Goal: Task Accomplishment & Management: Manage account settings

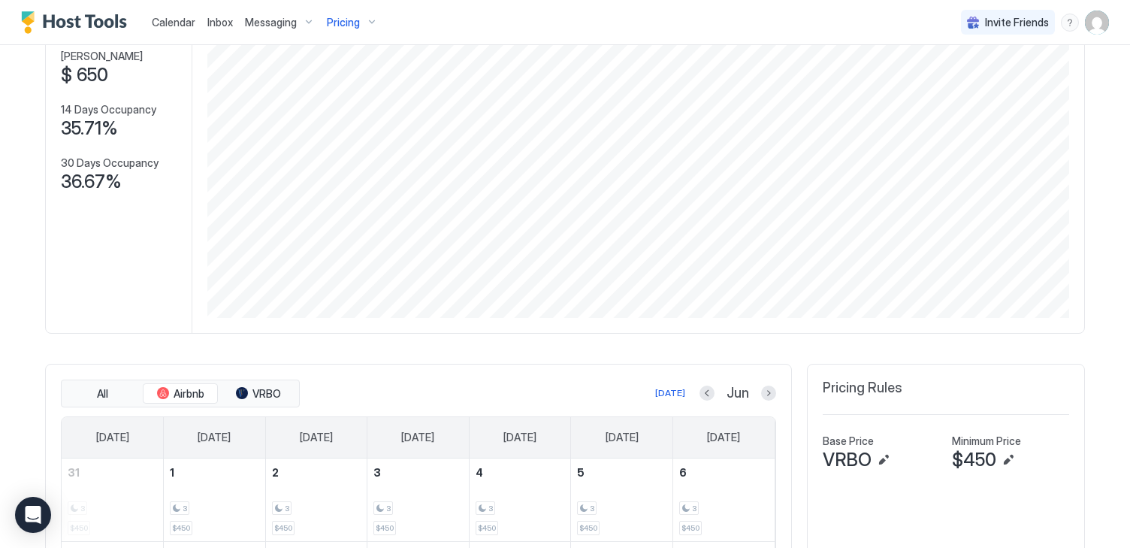
scroll to position [262, 0]
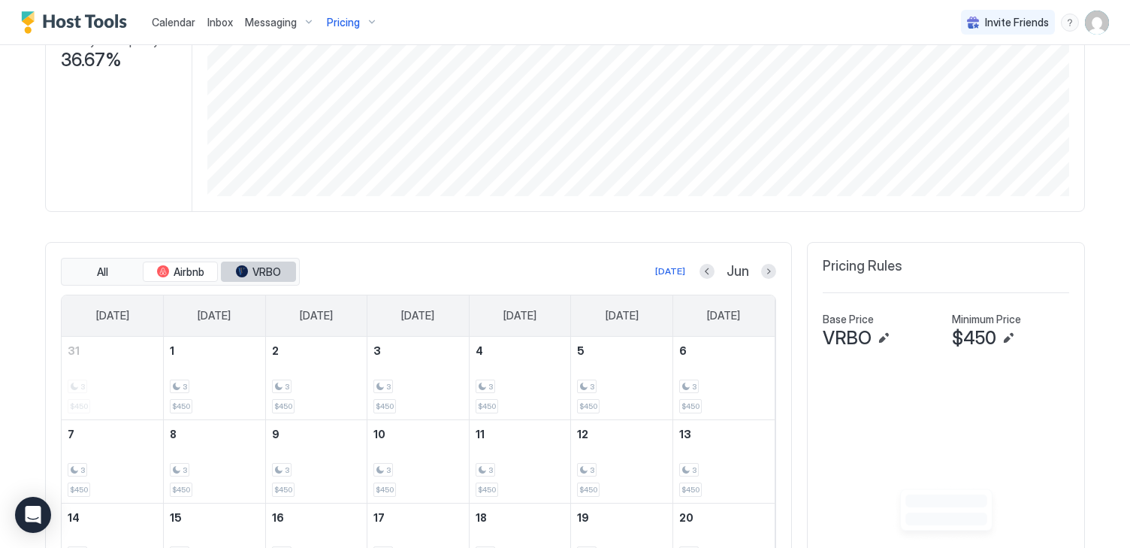
click at [268, 266] on span "VRBO" at bounding box center [266, 272] width 29 height 14
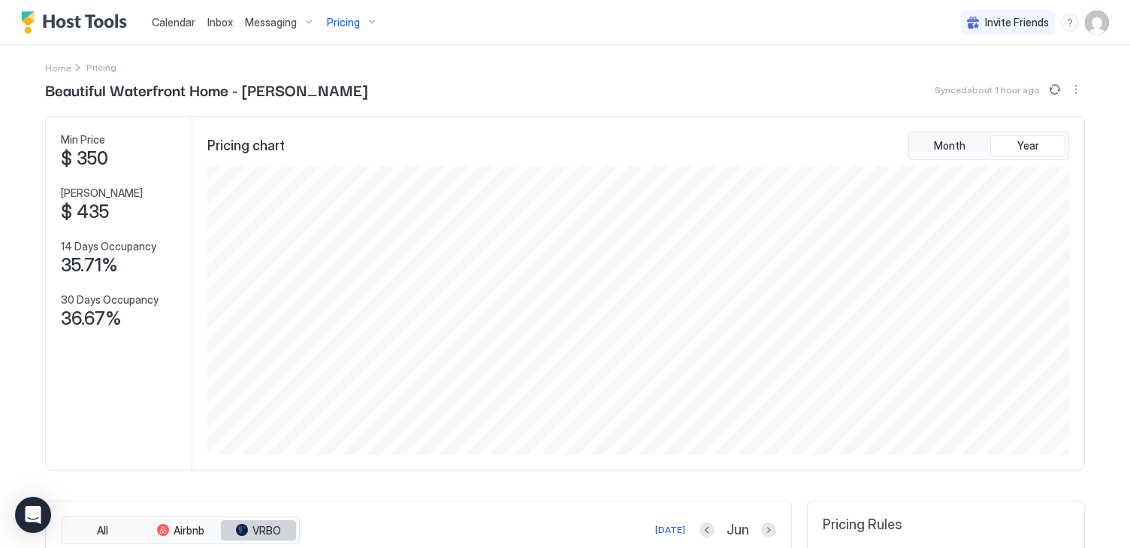
scroll to position [0, 0]
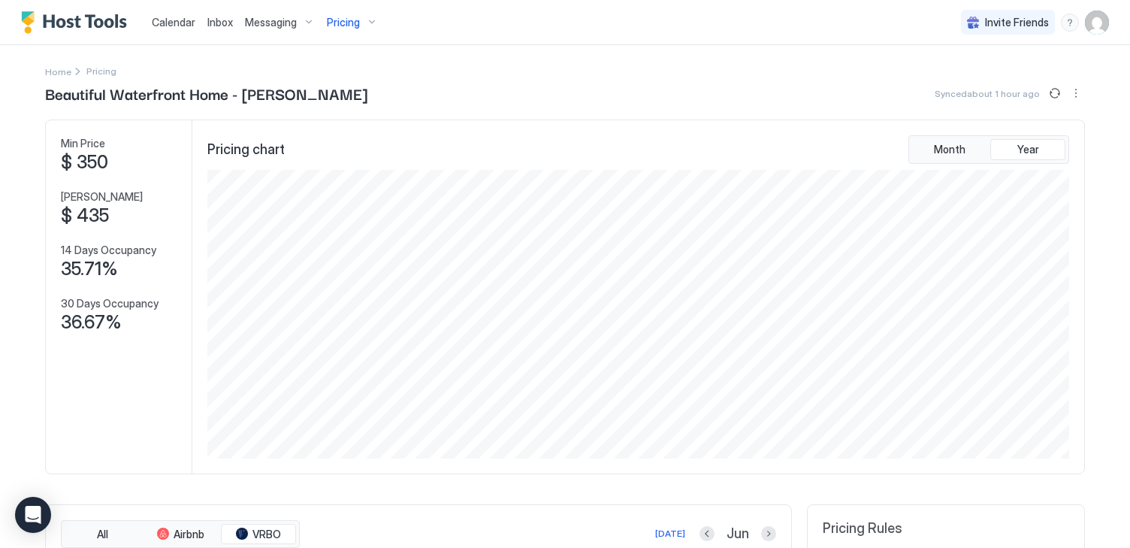
click at [1100, 18] on img "User profile" at bounding box center [1097, 23] width 24 height 24
click at [1035, 82] on div "Settings" at bounding box center [1013, 84] width 191 height 26
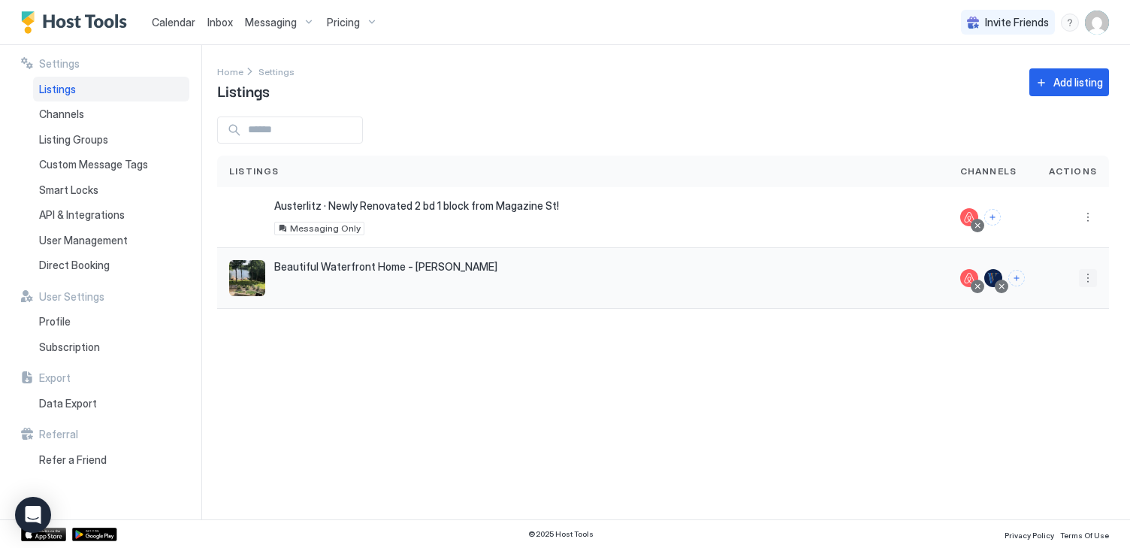
click at [1084, 280] on button "More options" at bounding box center [1088, 278] width 18 height 18
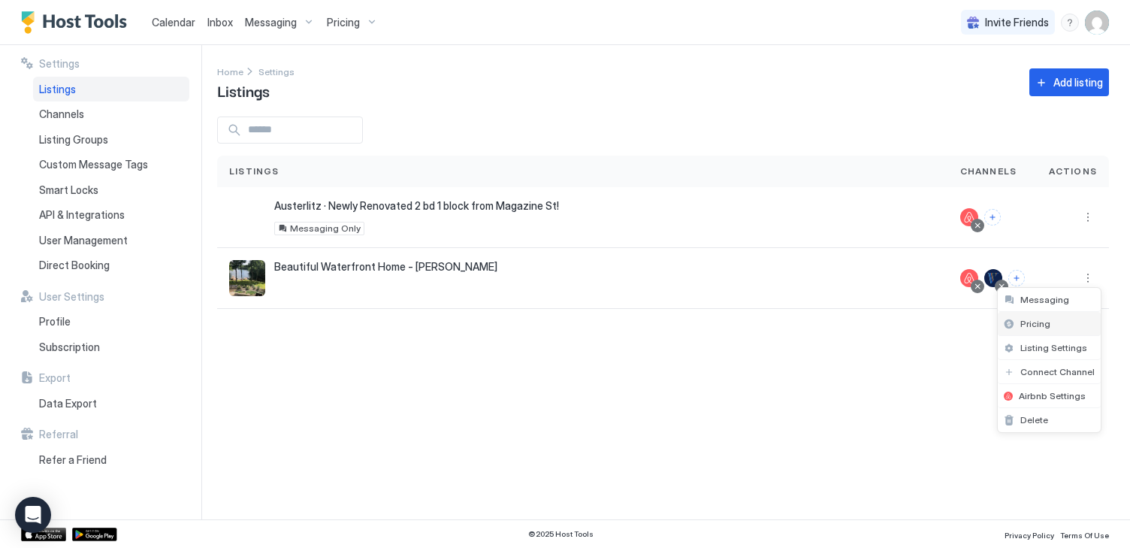
click at [1070, 317] on div "Pricing" at bounding box center [1049, 324] width 103 height 24
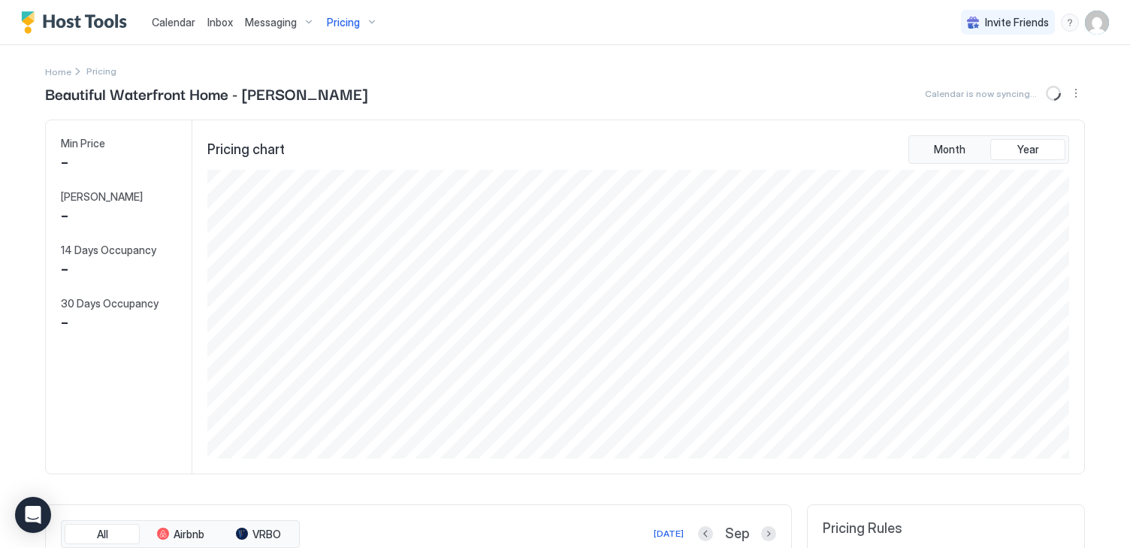
scroll to position [289, 865]
click at [1105, 23] on img "User profile" at bounding box center [1097, 23] width 24 height 24
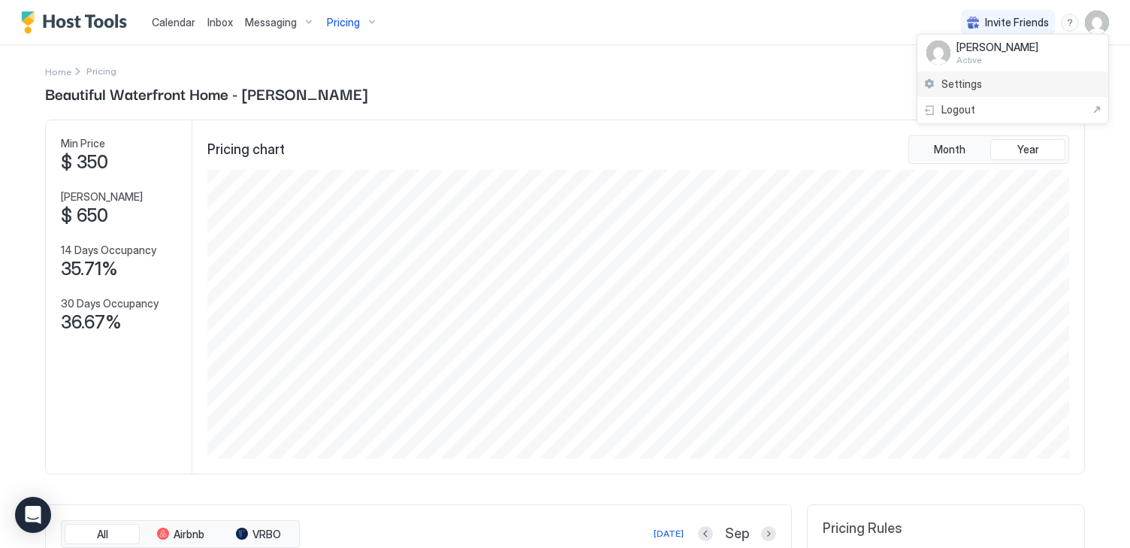
click at [1008, 90] on div "Settings" at bounding box center [1013, 84] width 191 height 26
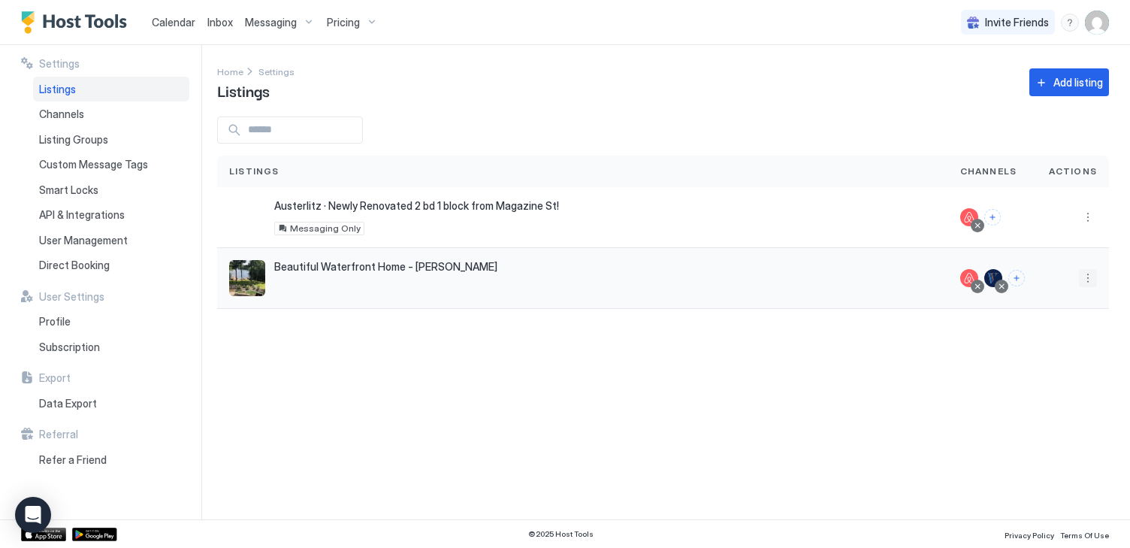
click at [1083, 277] on button "More options" at bounding box center [1088, 278] width 18 height 18
click at [1044, 349] on span "Listing Settings" at bounding box center [1053, 347] width 67 height 11
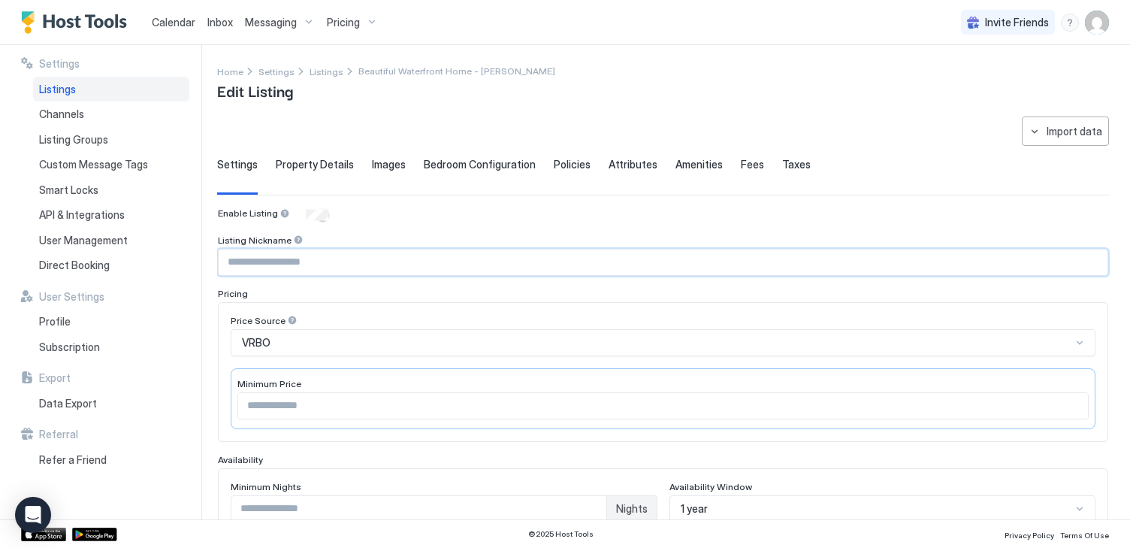
click at [820, 266] on input "Input Field" at bounding box center [663, 262] width 889 height 26
click at [798, 405] on input "***" at bounding box center [663, 406] width 850 height 26
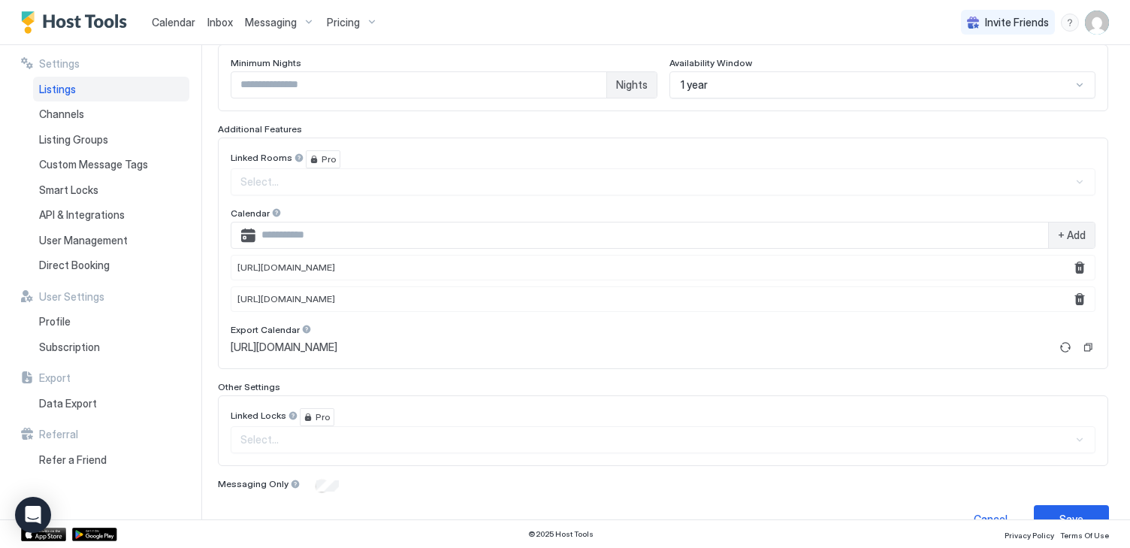
scroll to position [455, 0]
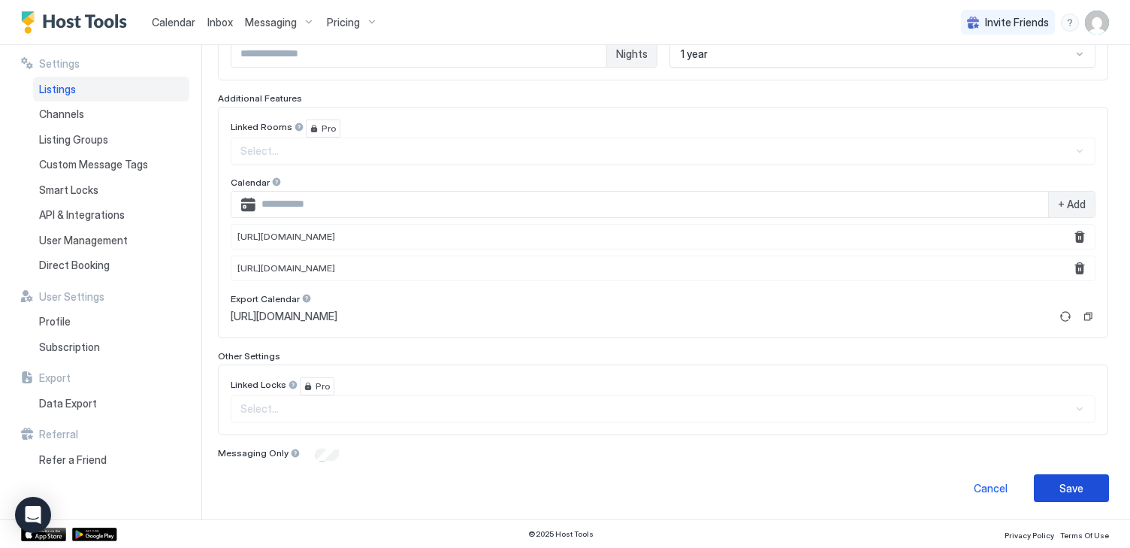
click at [1069, 492] on div "Save" at bounding box center [1072, 488] width 24 height 16
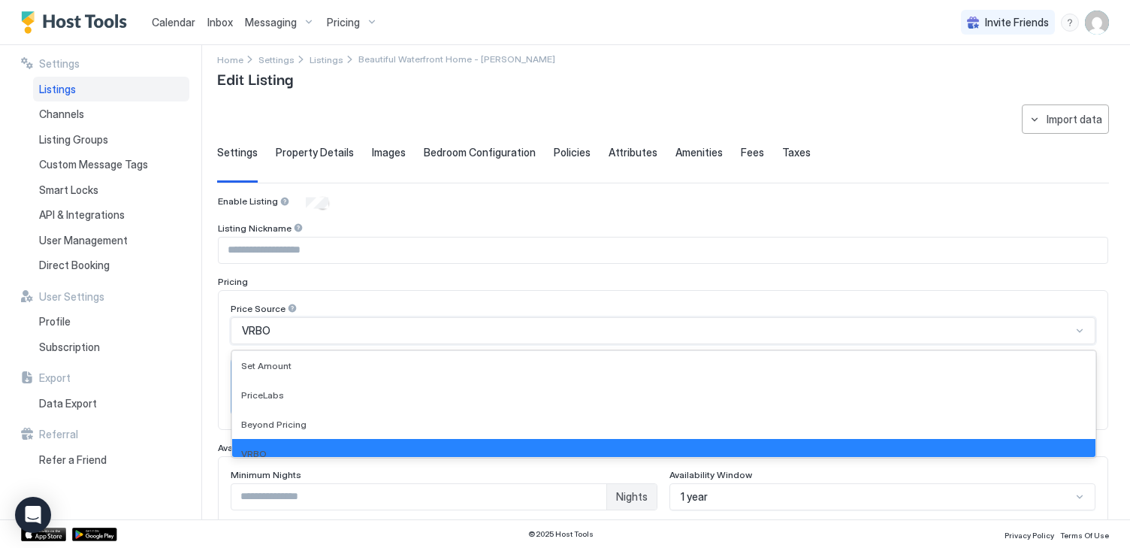
scroll to position [12, 0]
click at [789, 339] on div "VRBO" at bounding box center [663, 330] width 865 height 27
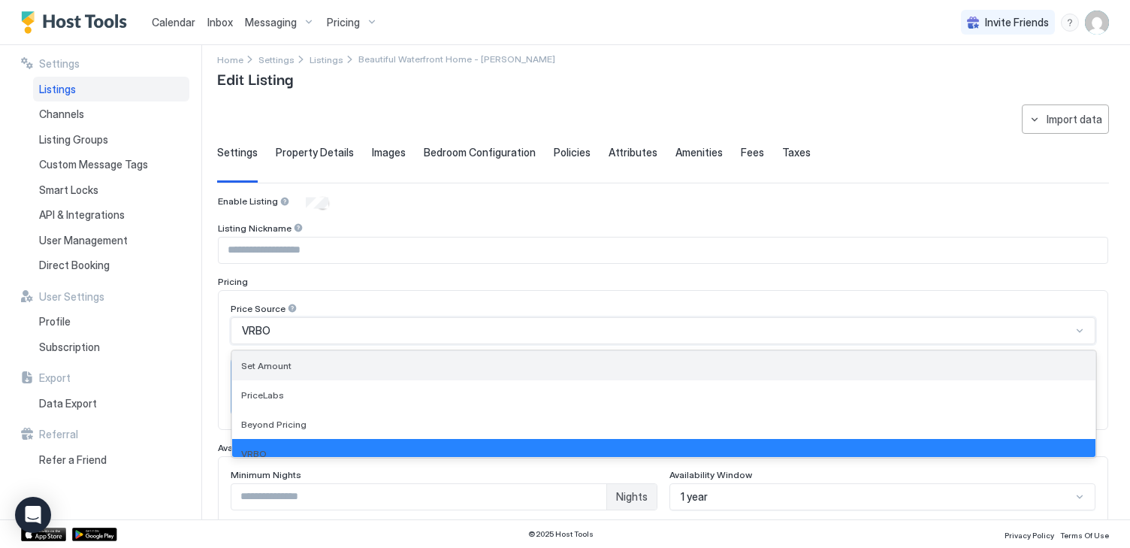
click at [679, 368] on div "Set Amount" at bounding box center [663, 365] width 845 height 11
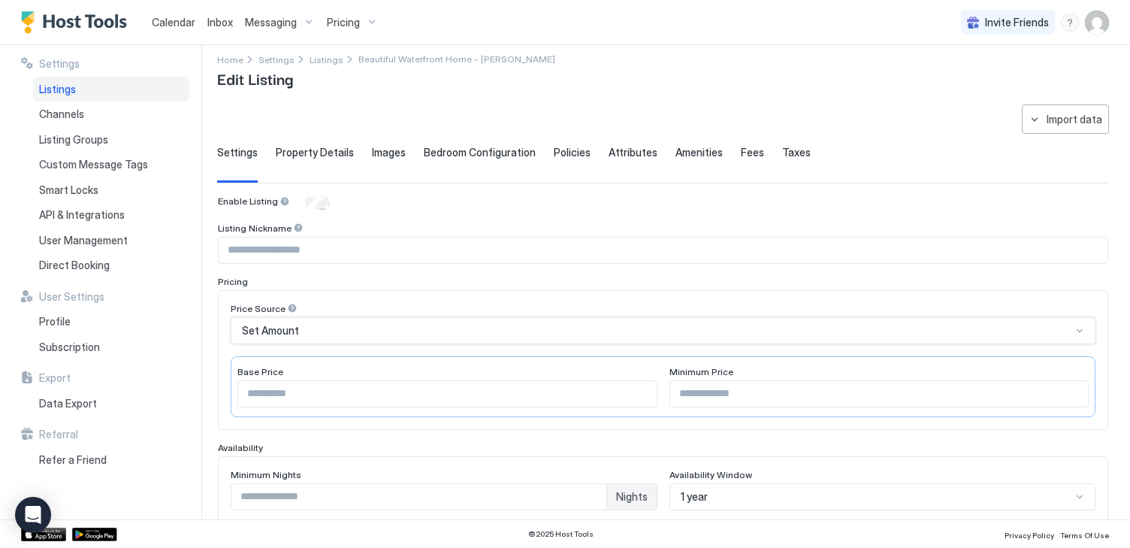
click at [617, 400] on input "***" at bounding box center [447, 394] width 419 height 26
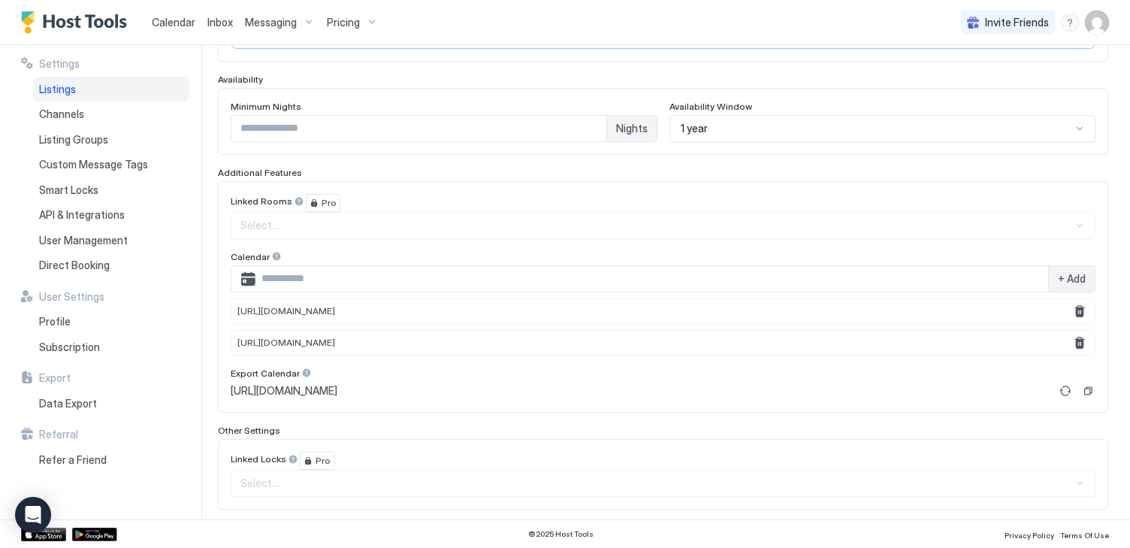
scroll to position [455, 0]
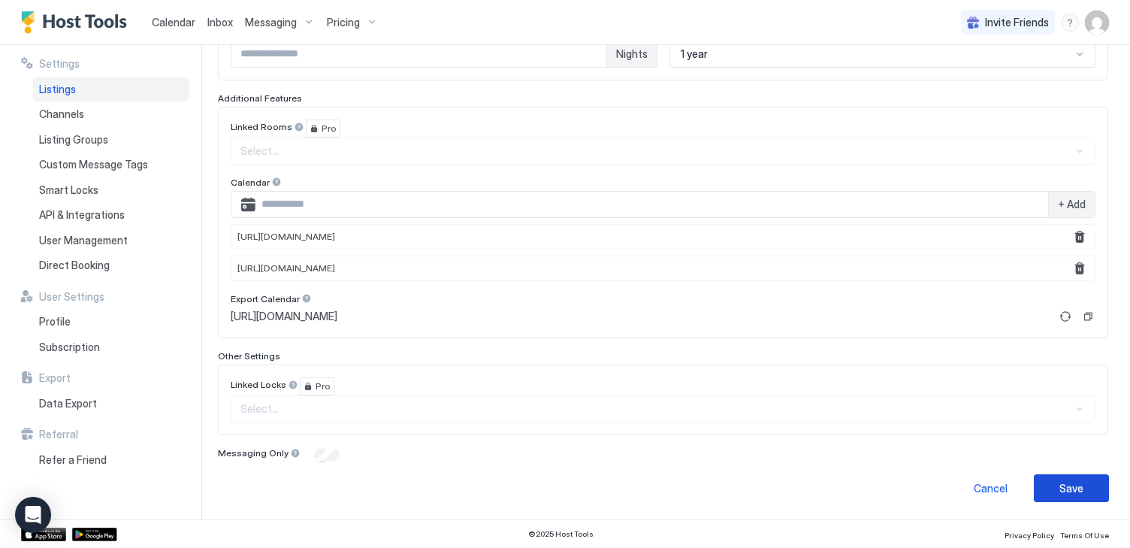
click at [1092, 491] on button "Save" at bounding box center [1071, 488] width 75 height 28
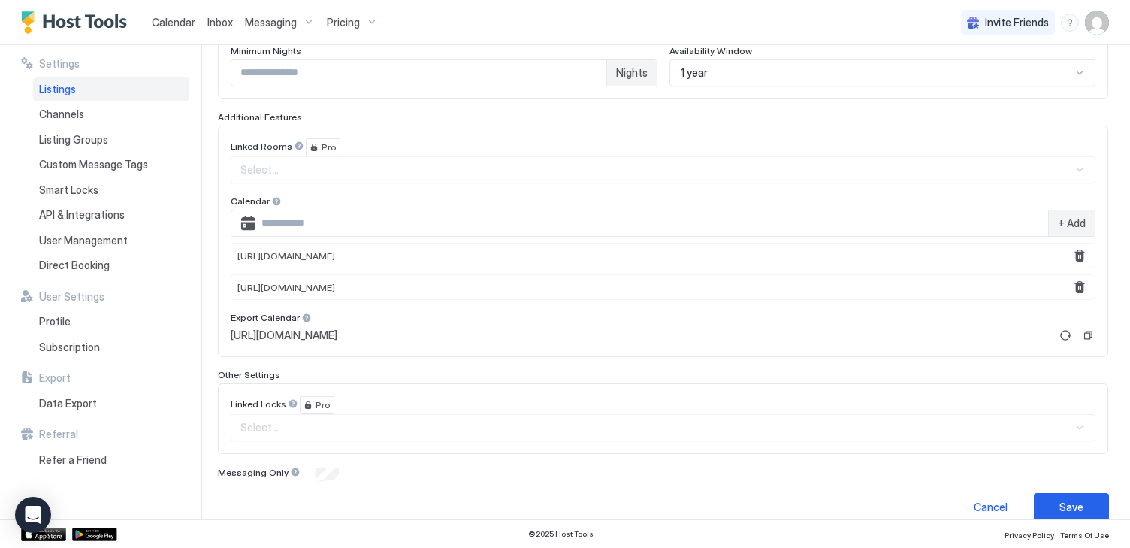
scroll to position [123, 0]
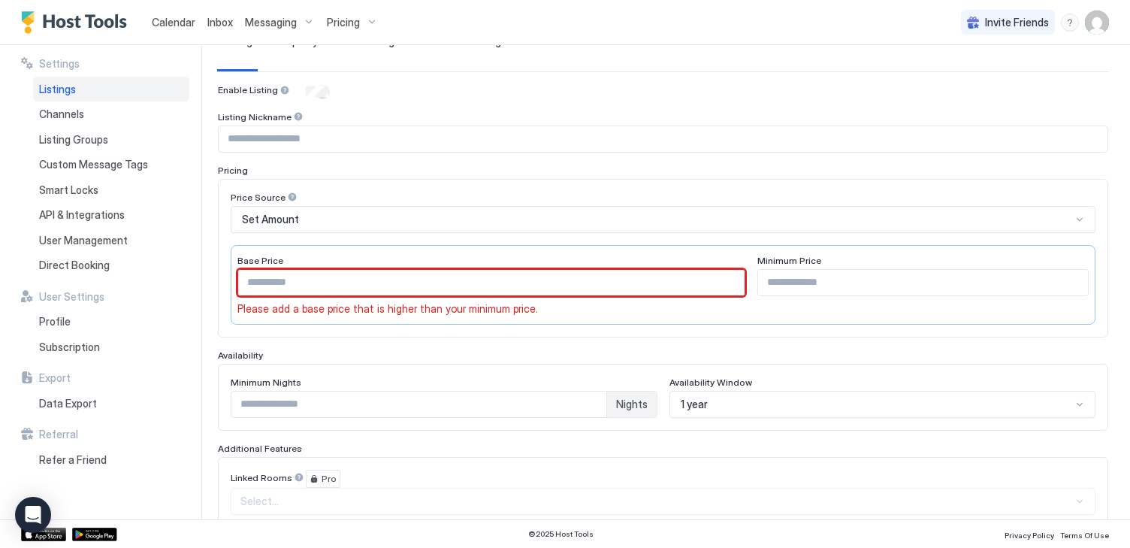
click at [688, 284] on input "***" at bounding box center [491, 283] width 506 height 26
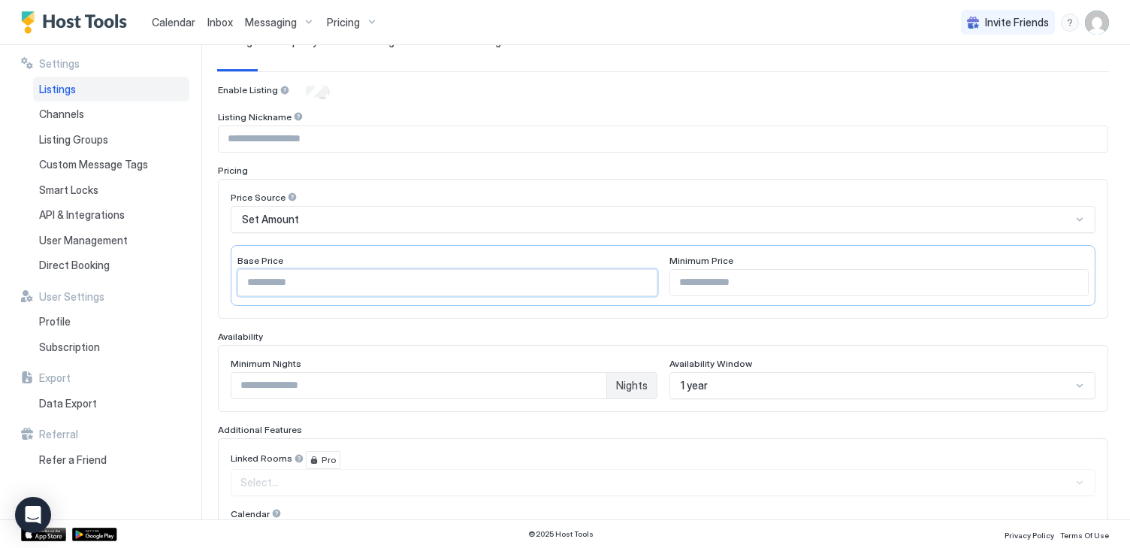
scroll to position [455, 0]
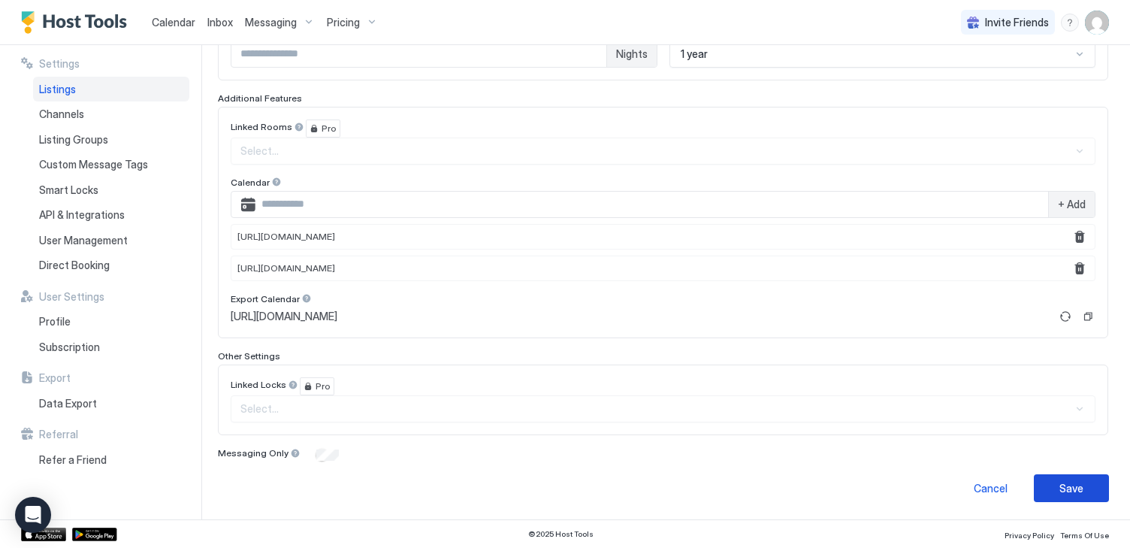
type input "***"
click at [1063, 486] on div "Save" at bounding box center [1072, 488] width 24 height 16
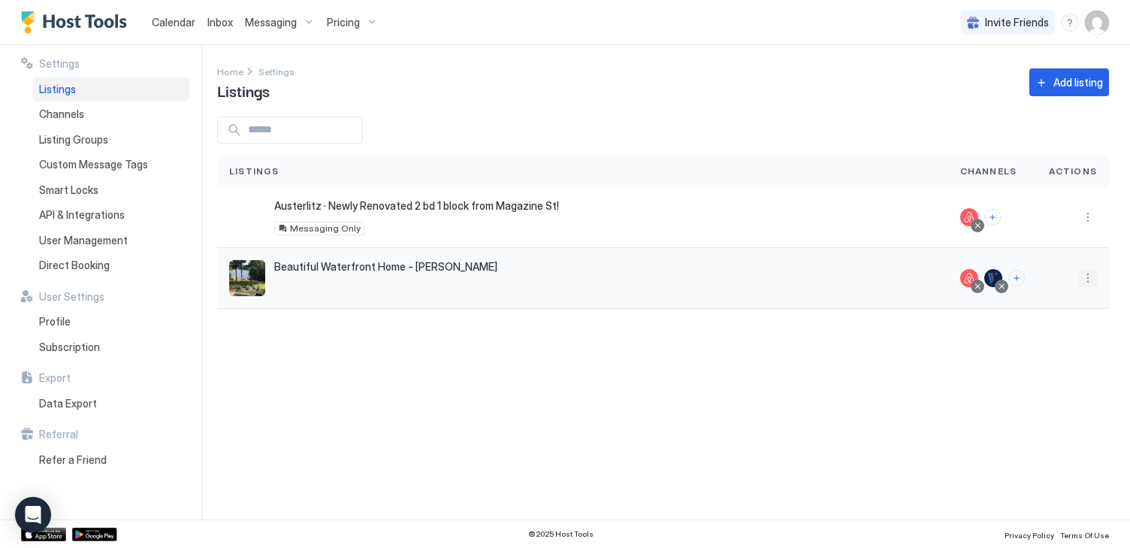
click at [1087, 280] on button "More options" at bounding box center [1088, 278] width 18 height 18
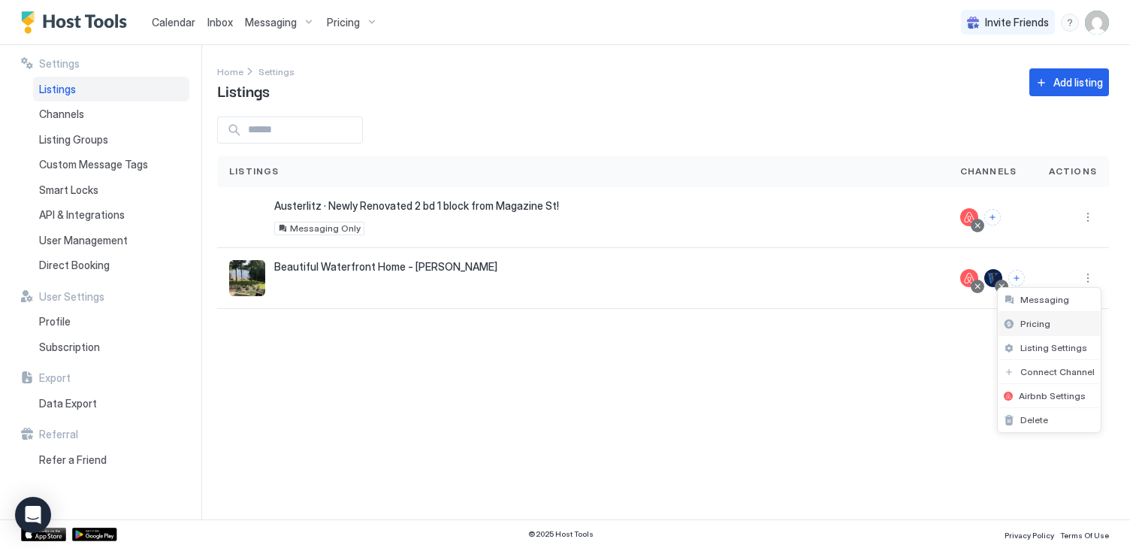
click at [1039, 331] on div "Pricing" at bounding box center [1049, 324] width 103 height 24
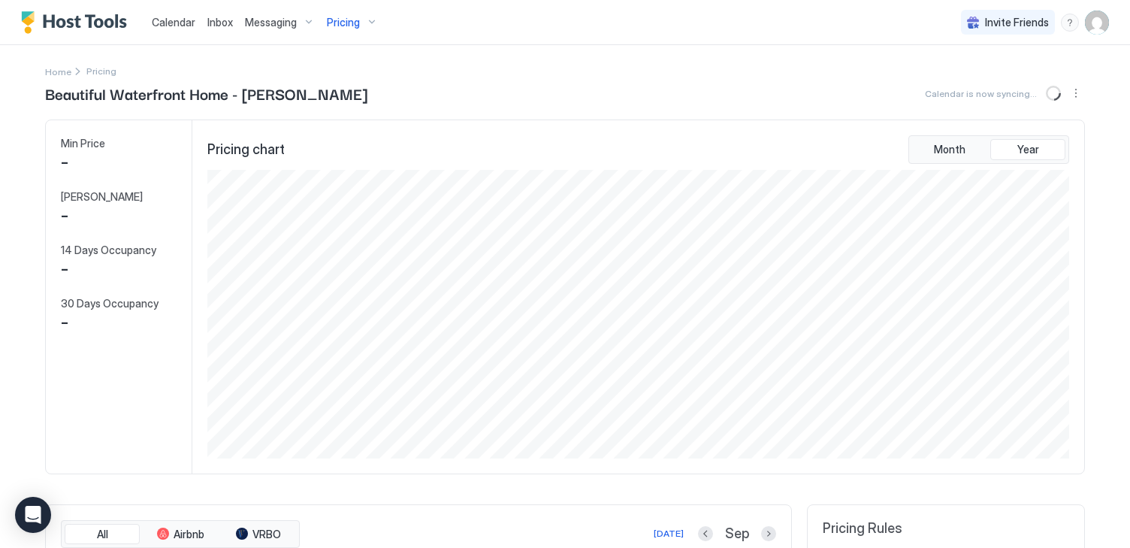
scroll to position [289, 865]
click at [1094, 21] on img "User profile" at bounding box center [1097, 23] width 24 height 24
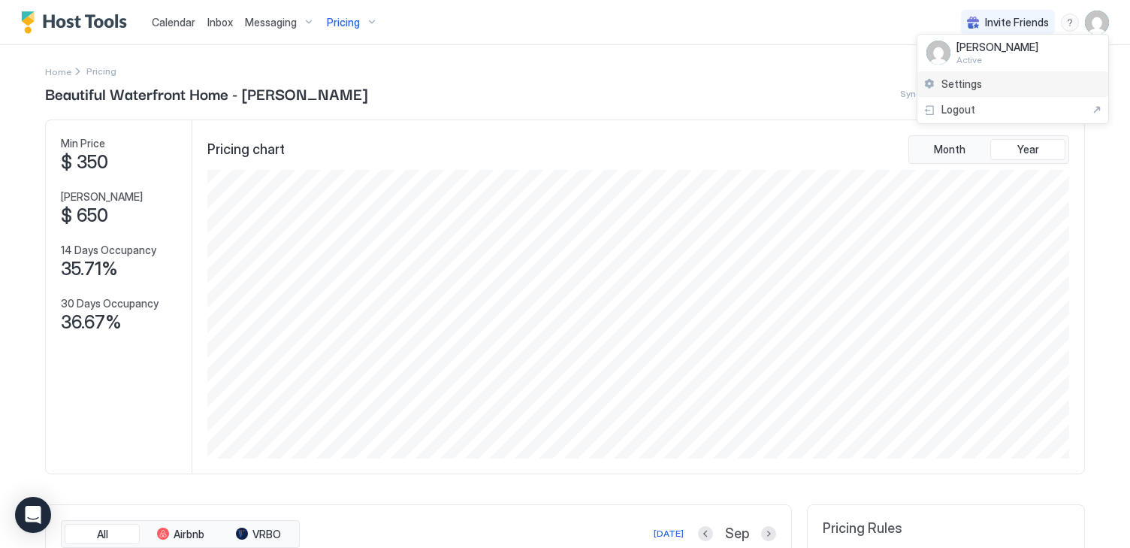
click at [1065, 83] on div "Settings" at bounding box center [1013, 84] width 191 height 26
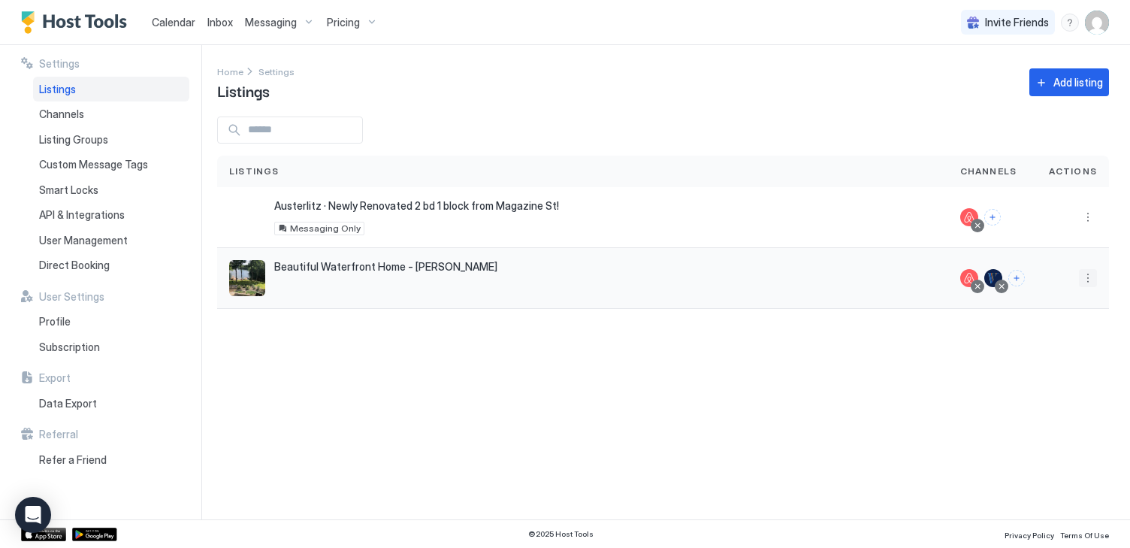
click at [1091, 278] on button "More options" at bounding box center [1088, 278] width 18 height 18
click at [1054, 346] on span "Listing Settings" at bounding box center [1053, 347] width 67 height 11
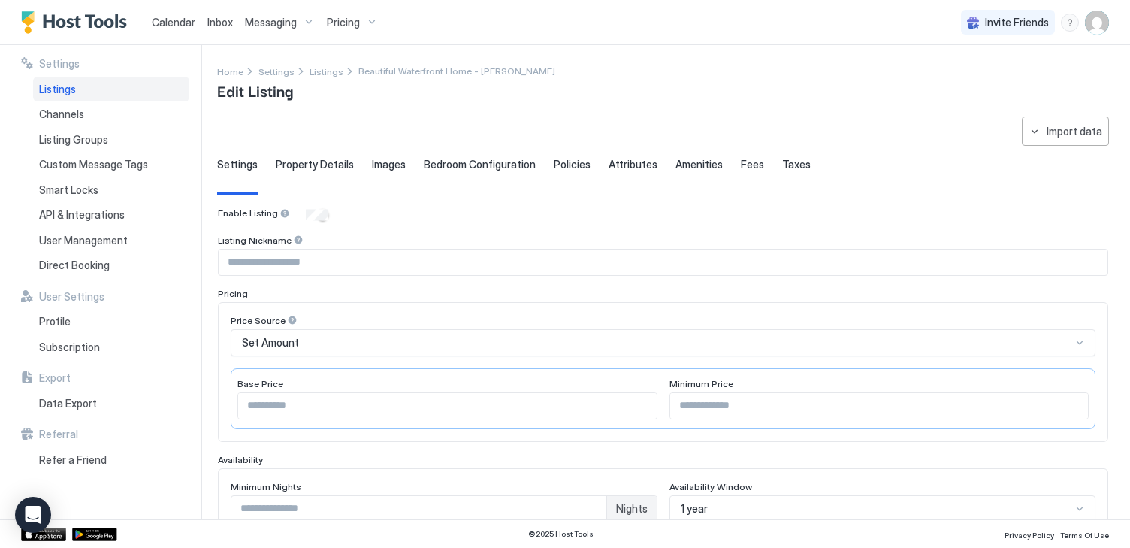
click at [876, 317] on div "Price Source" at bounding box center [663, 322] width 865 height 14
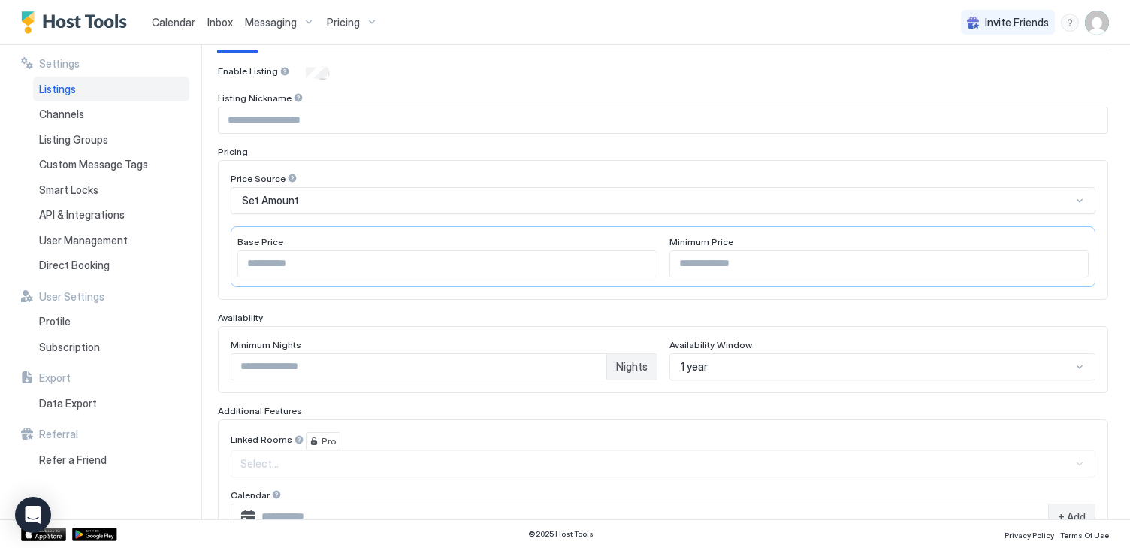
scroll to position [153, 0]
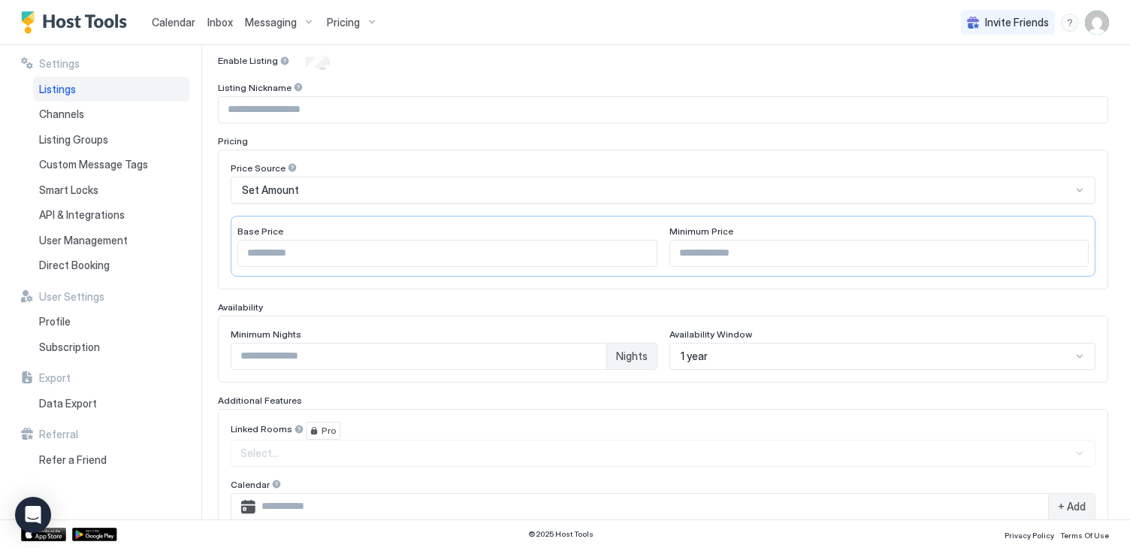
click at [843, 194] on div "Set Amount" at bounding box center [657, 190] width 830 height 14
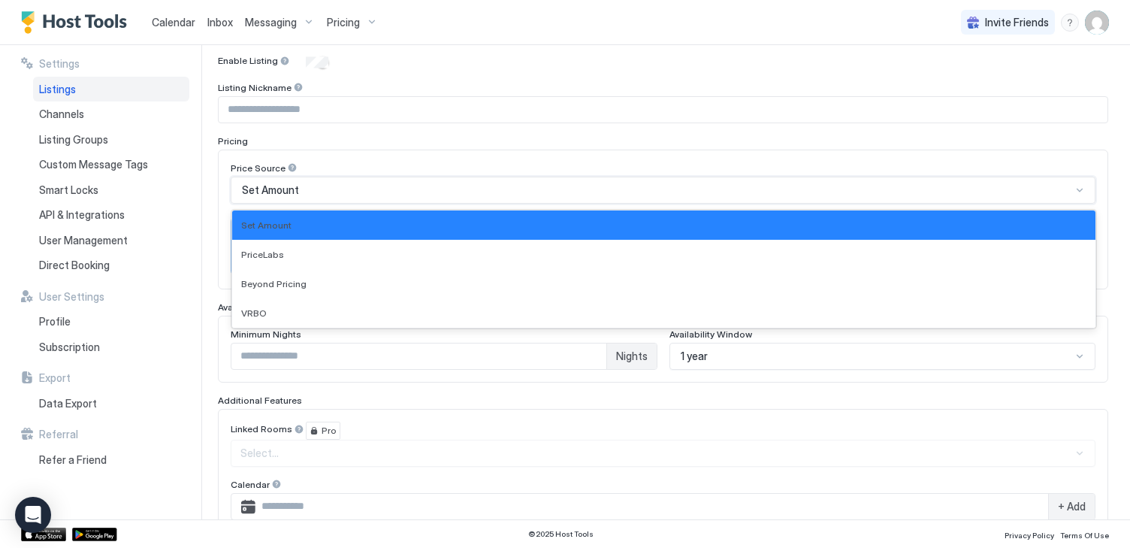
click at [843, 194] on div "Set Amount" at bounding box center [657, 190] width 830 height 14
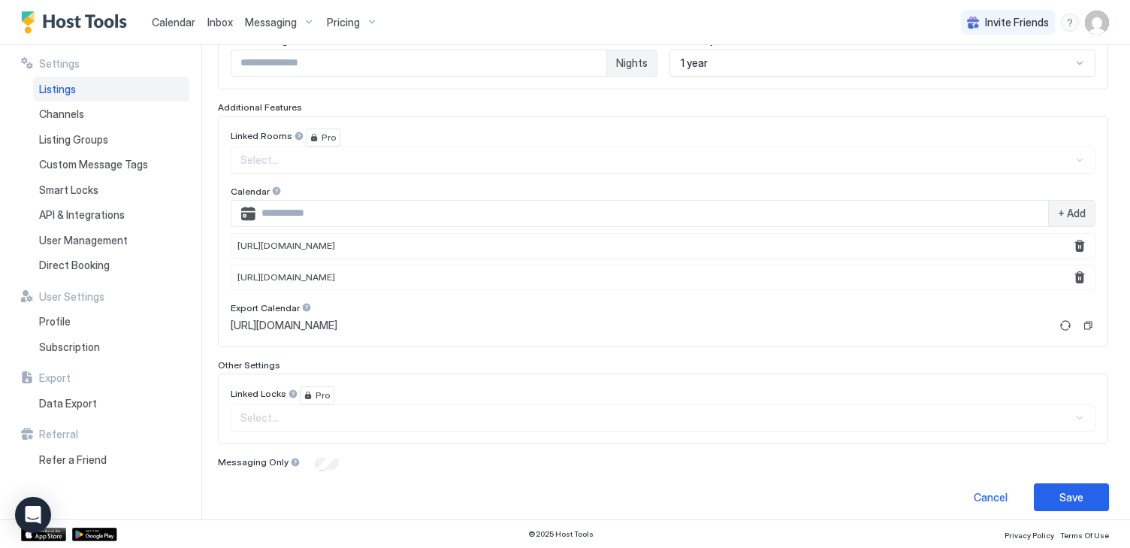
scroll to position [455, 0]
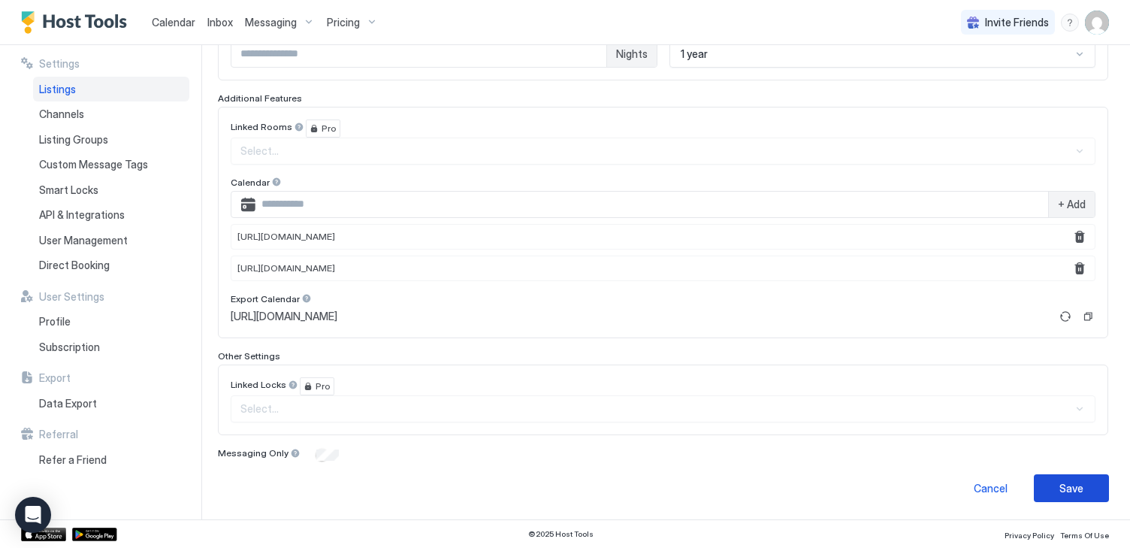
click at [1075, 490] on div "Save" at bounding box center [1072, 488] width 24 height 16
click at [1070, 485] on div "Save" at bounding box center [1072, 488] width 24 height 16
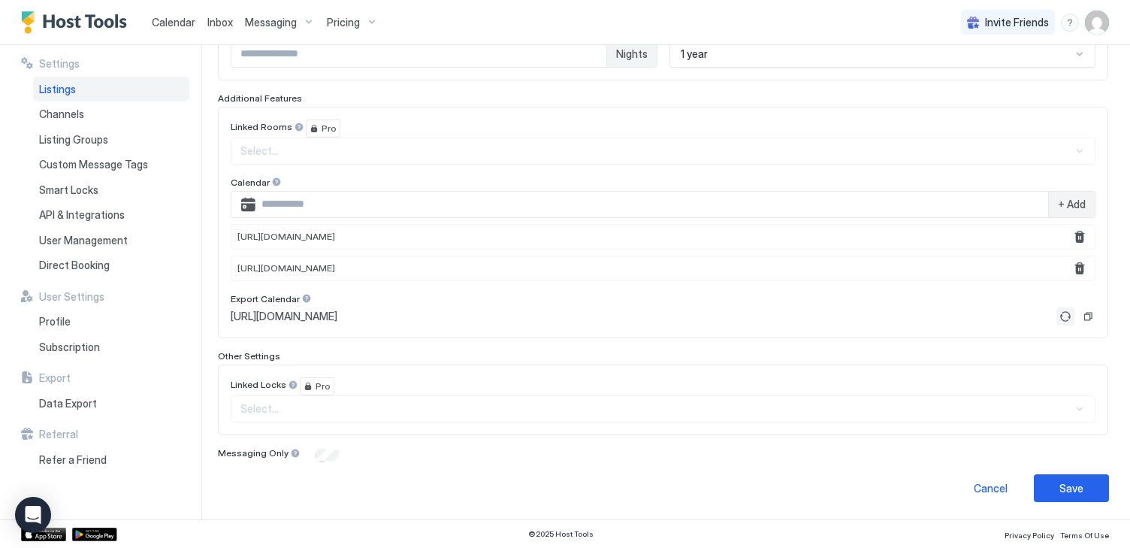
click at [1064, 314] on button "Refresh" at bounding box center [1066, 316] width 18 height 18
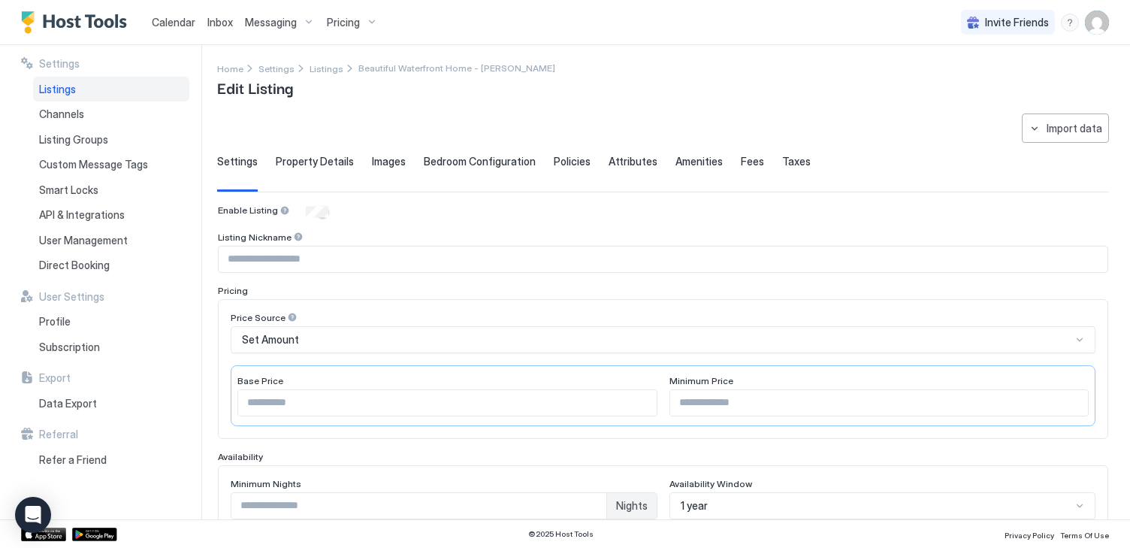
scroll to position [0, 0]
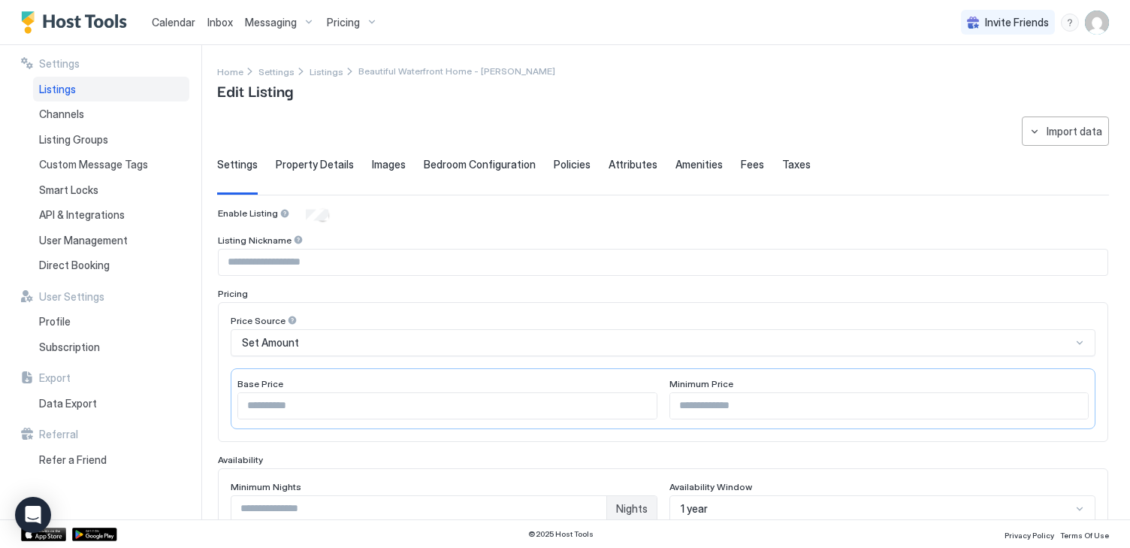
click at [337, 20] on span "Pricing" at bounding box center [343, 23] width 33 height 14
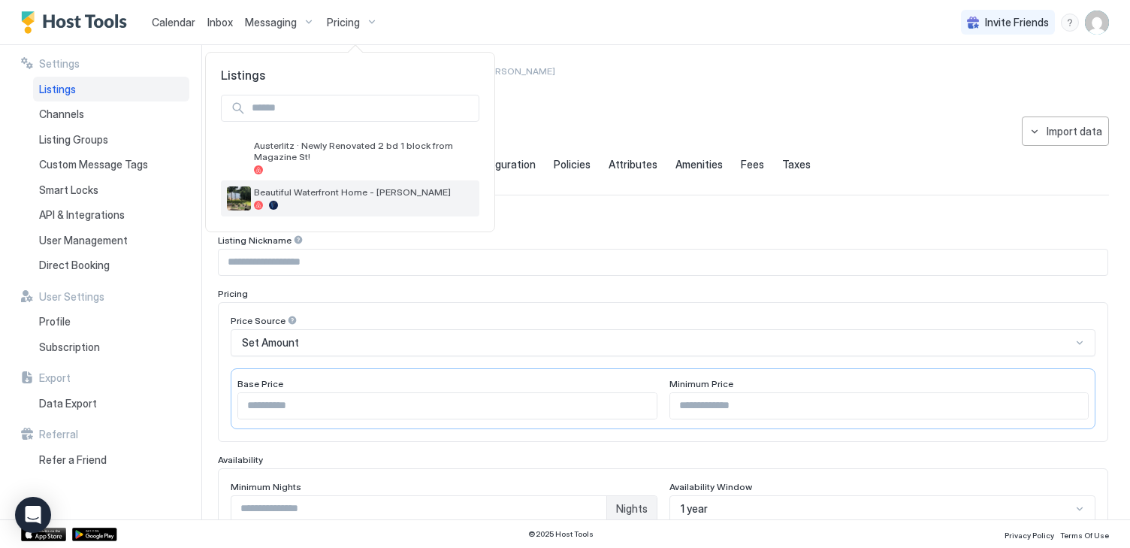
click at [297, 197] on span "Beautiful Waterfront Home - [PERSON_NAME]" at bounding box center [363, 191] width 219 height 11
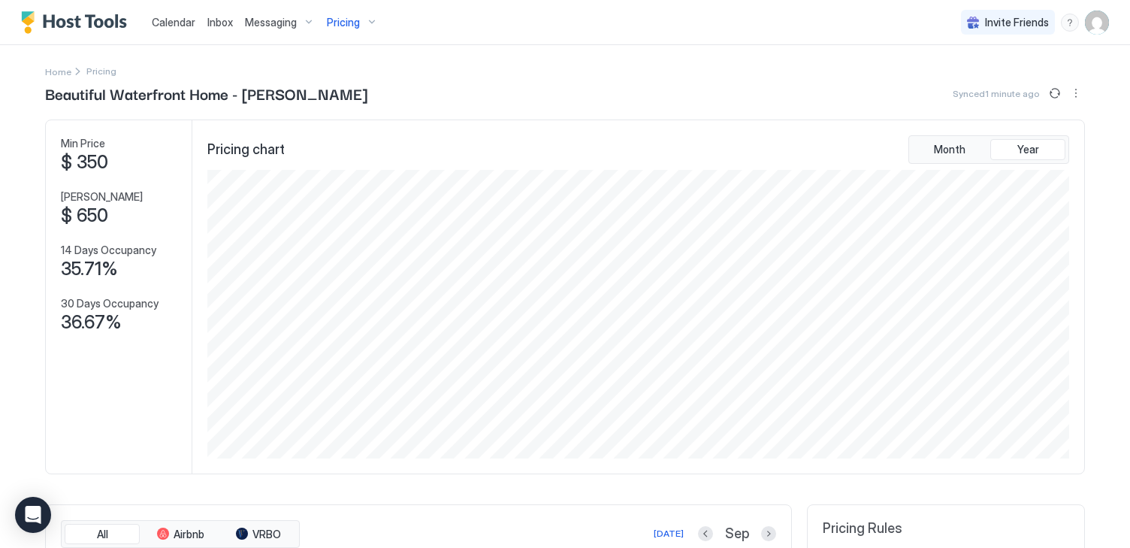
click at [173, 22] on span "Calendar" at bounding box center [174, 22] width 44 height 13
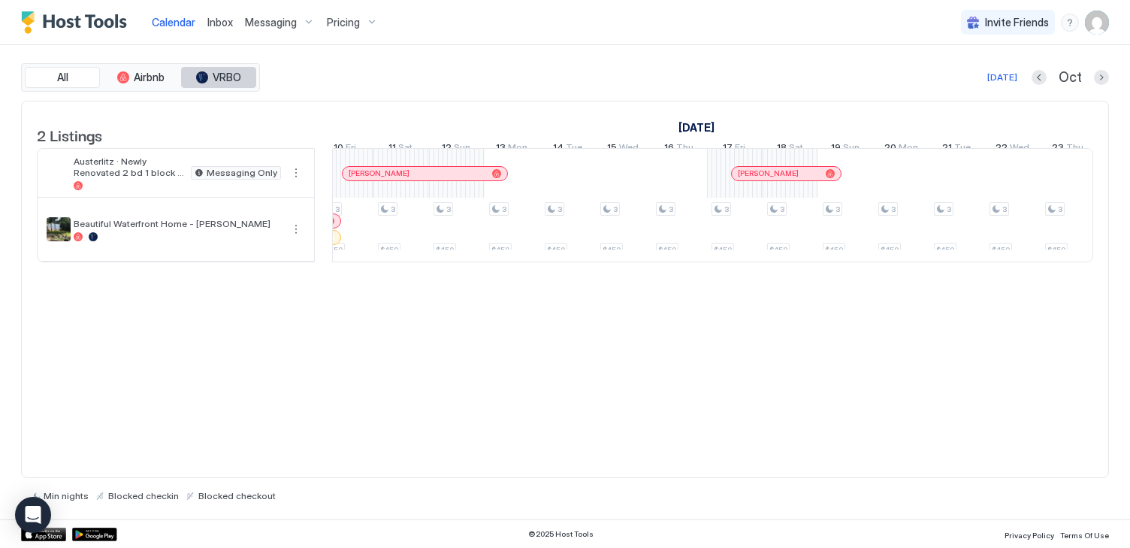
click at [231, 69] on button "VRBO" at bounding box center [218, 77] width 75 height 21
click at [222, 77] on span "VRBO" at bounding box center [227, 78] width 29 height 14
click at [225, 74] on span "VRBO" at bounding box center [227, 78] width 29 height 14
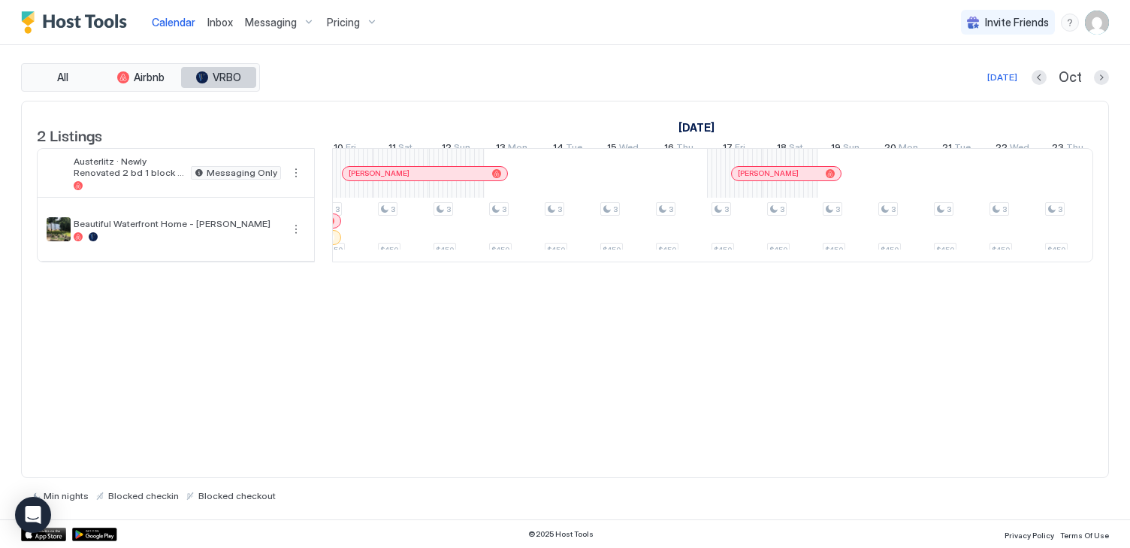
click at [225, 74] on span "VRBO" at bounding box center [227, 78] width 29 height 14
click at [158, 74] on span "Airbnb" at bounding box center [149, 78] width 31 height 14
click at [61, 76] on span "All" at bounding box center [62, 78] width 11 height 14
click at [222, 86] on button "VRBO" at bounding box center [218, 77] width 75 height 21
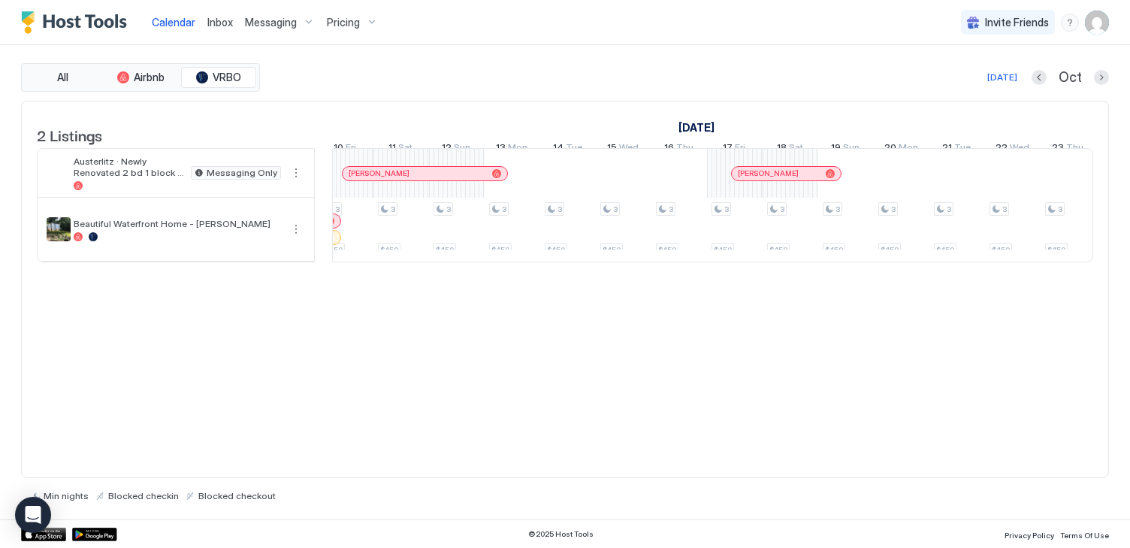
click at [1101, 26] on img "User profile" at bounding box center [1097, 23] width 24 height 24
click at [1015, 86] on div "Settings" at bounding box center [1013, 84] width 191 height 26
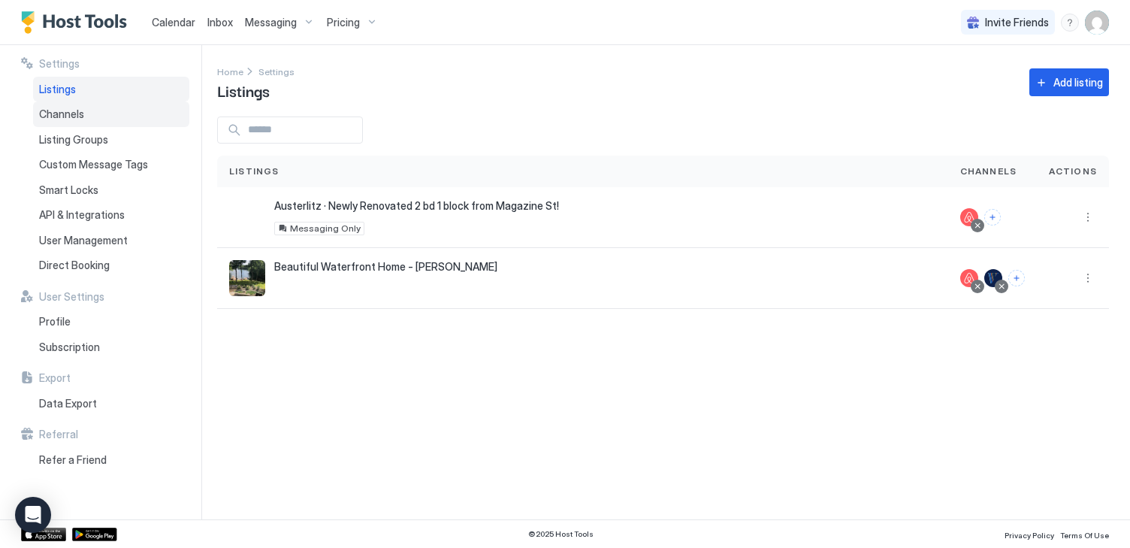
click at [47, 110] on span "Channels" at bounding box center [61, 114] width 45 height 14
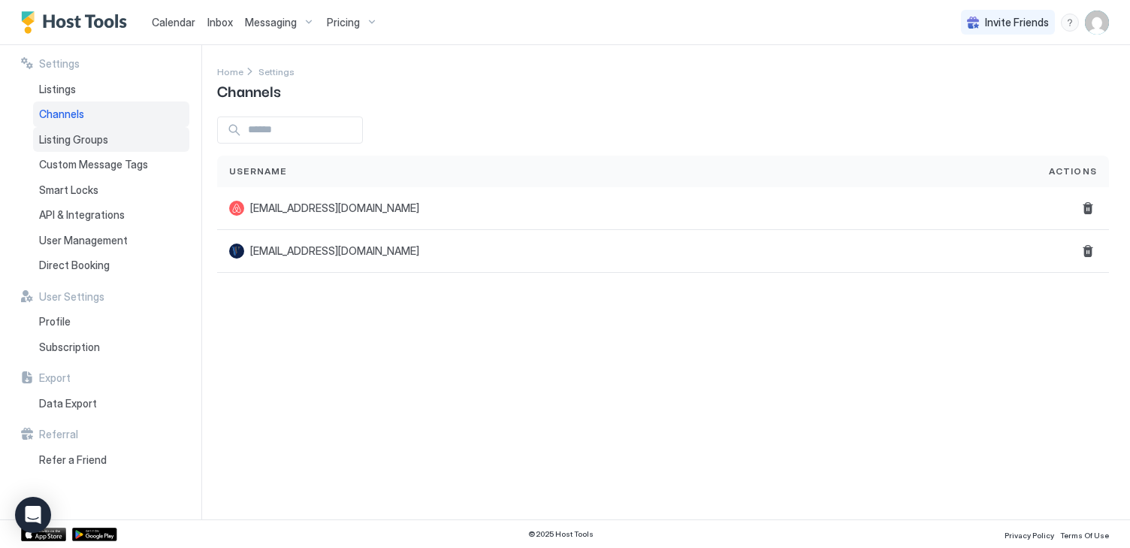
click at [52, 133] on span "Listing Groups" at bounding box center [73, 140] width 69 height 14
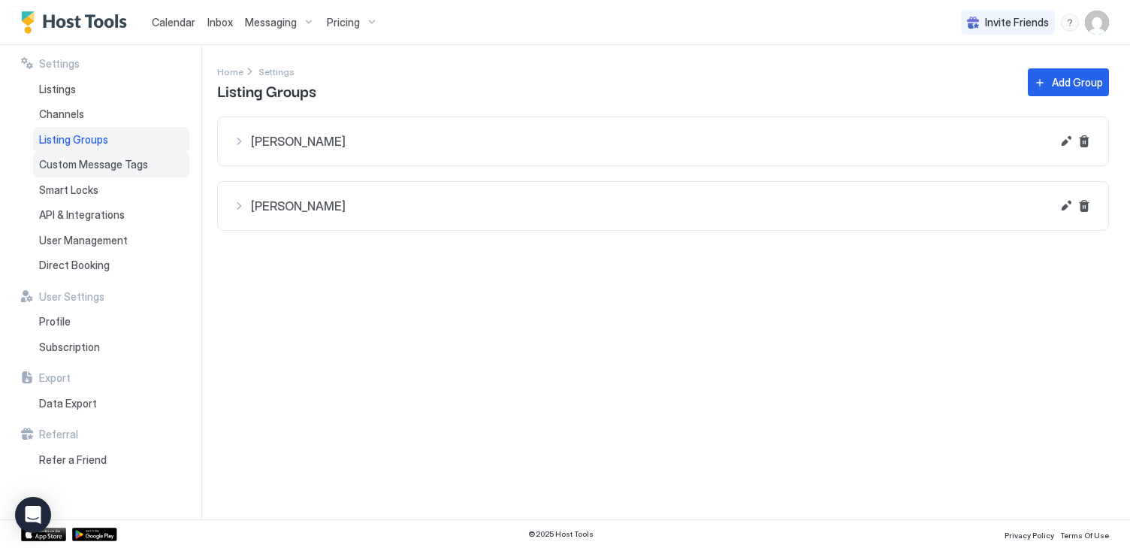
click at [52, 160] on span "Custom Message Tags" at bounding box center [93, 165] width 109 height 14
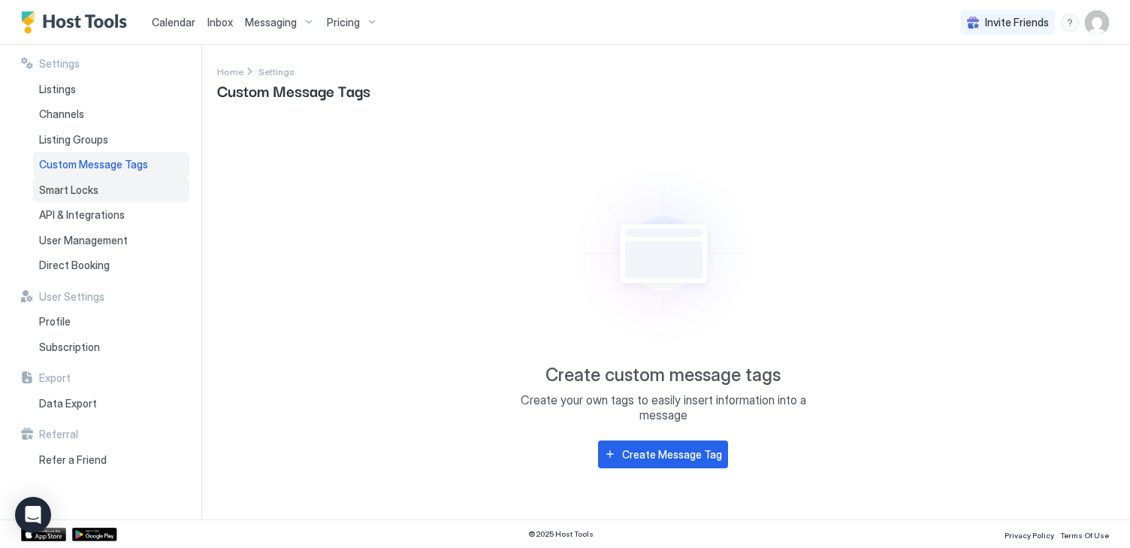
click at [52, 183] on span "Smart Locks" at bounding box center [68, 190] width 59 height 14
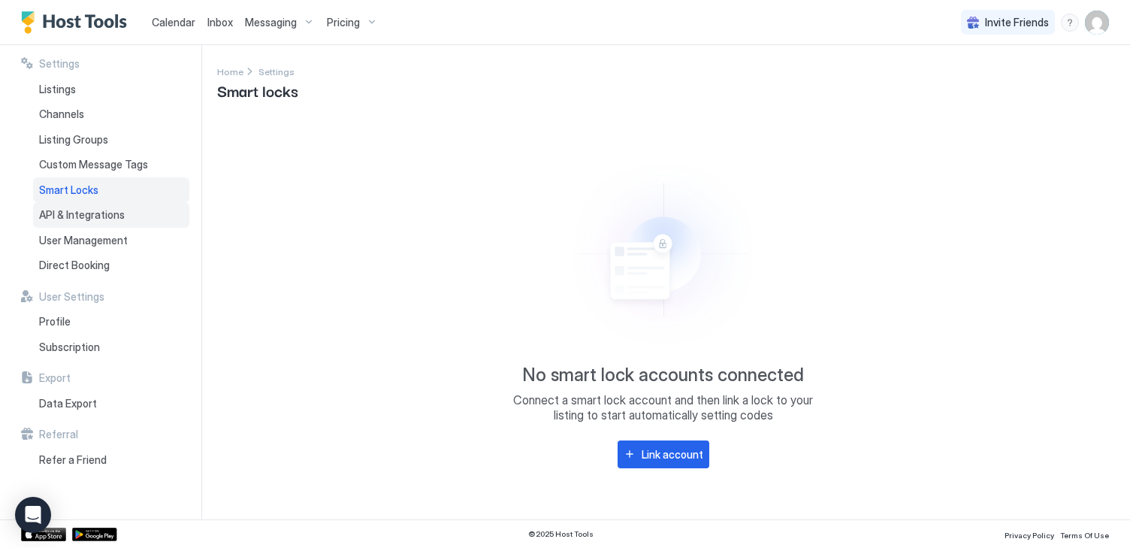
click at [59, 218] on span "API & Integrations" at bounding box center [82, 215] width 86 height 14
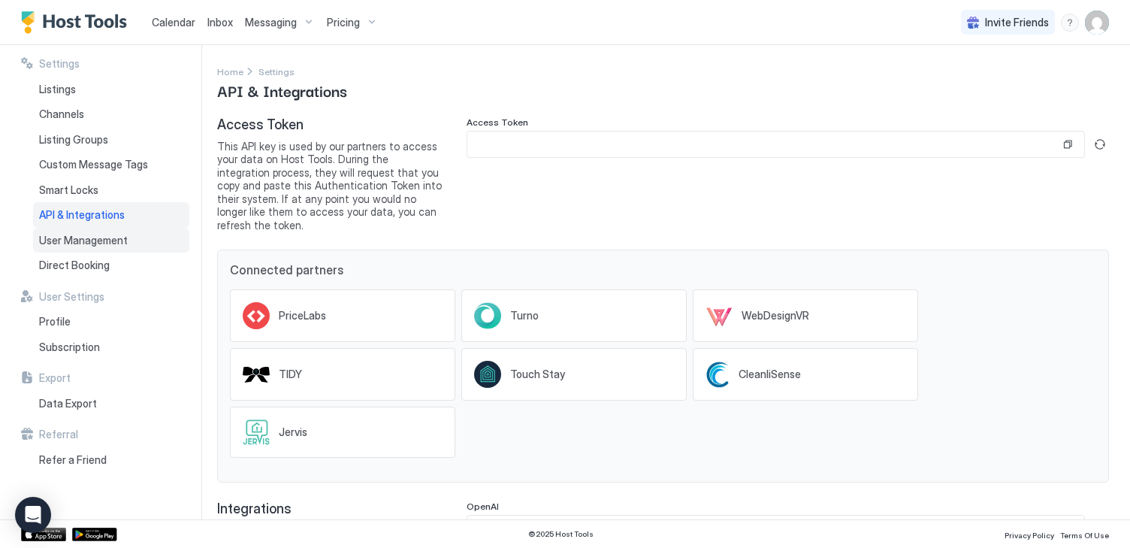
click at [62, 242] on span "User Management" at bounding box center [83, 241] width 89 height 14
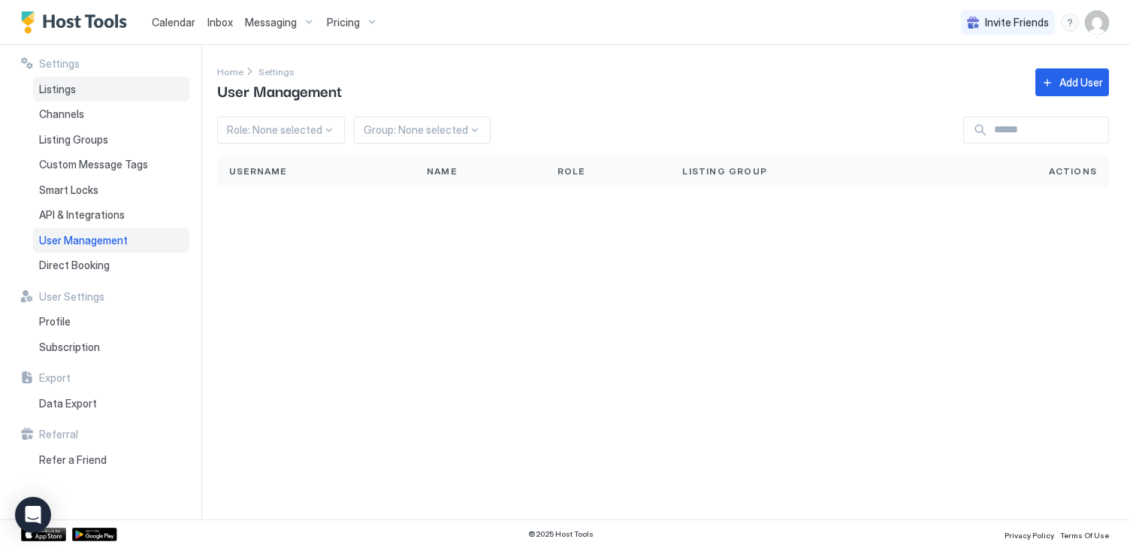
click at [58, 93] on span "Listings" at bounding box center [57, 90] width 37 height 14
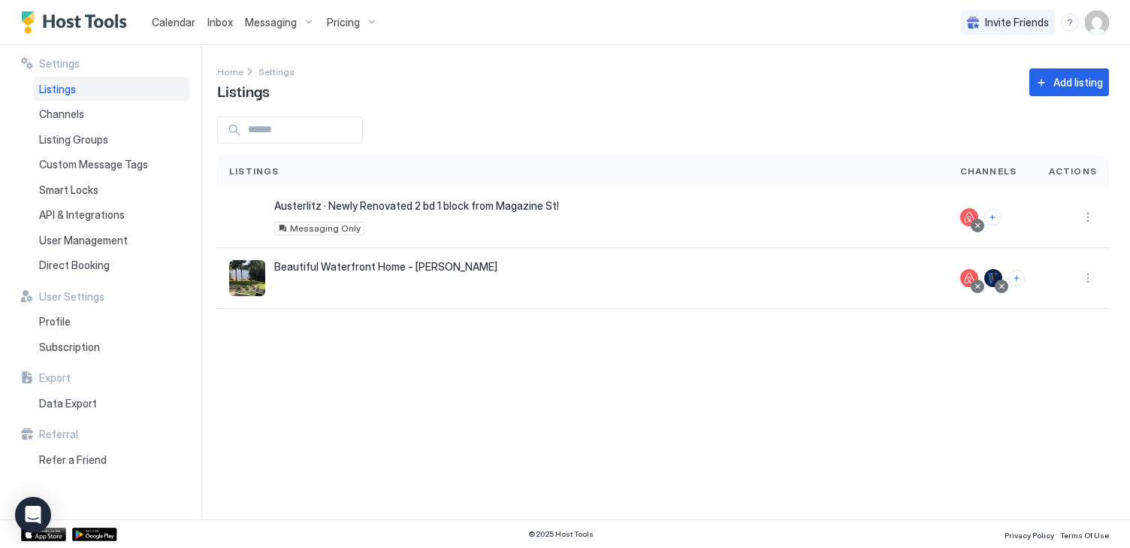
click at [185, 17] on span "Calendar" at bounding box center [174, 22] width 44 height 13
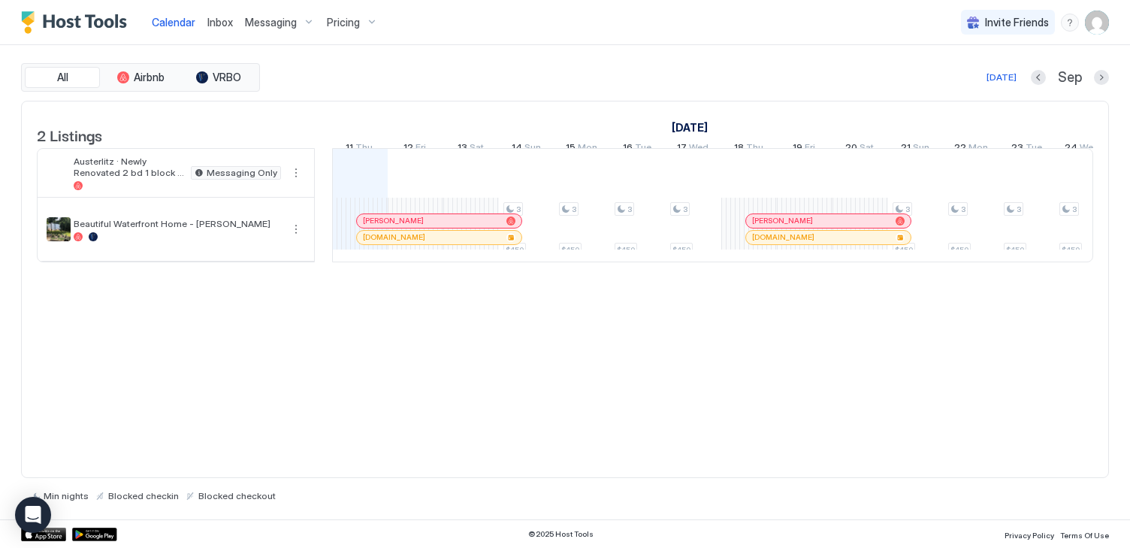
click at [364, 447] on div "2 Listings August 2025 September 2025 October 2025 27 Wed 28 Thu 29 Fri 30 Sat …" at bounding box center [565, 290] width 1088 height 378
click at [225, 22] on span "Inbox" at bounding box center [220, 22] width 26 height 13
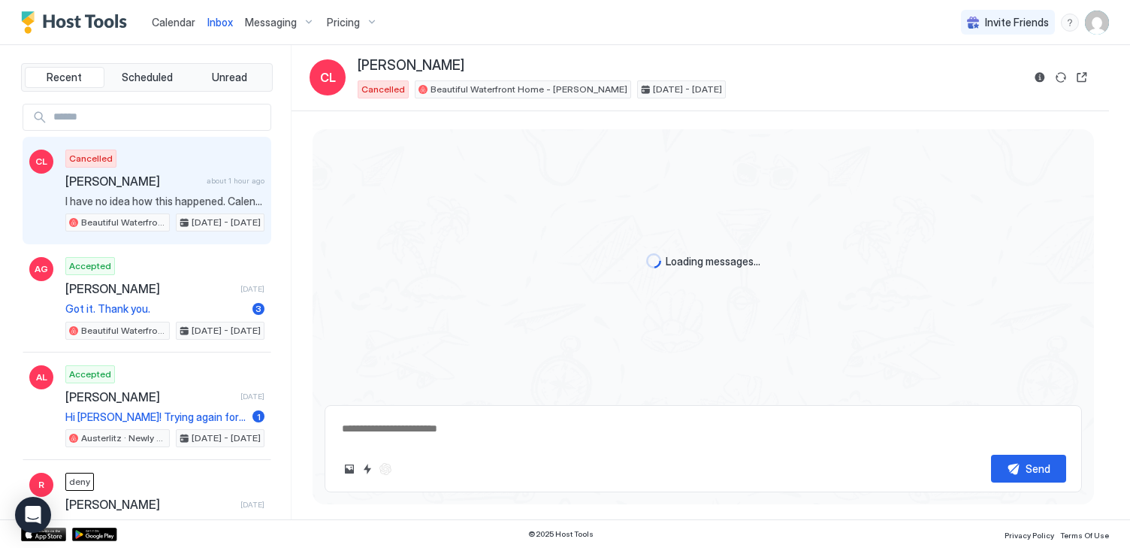
scroll to position [669, 0]
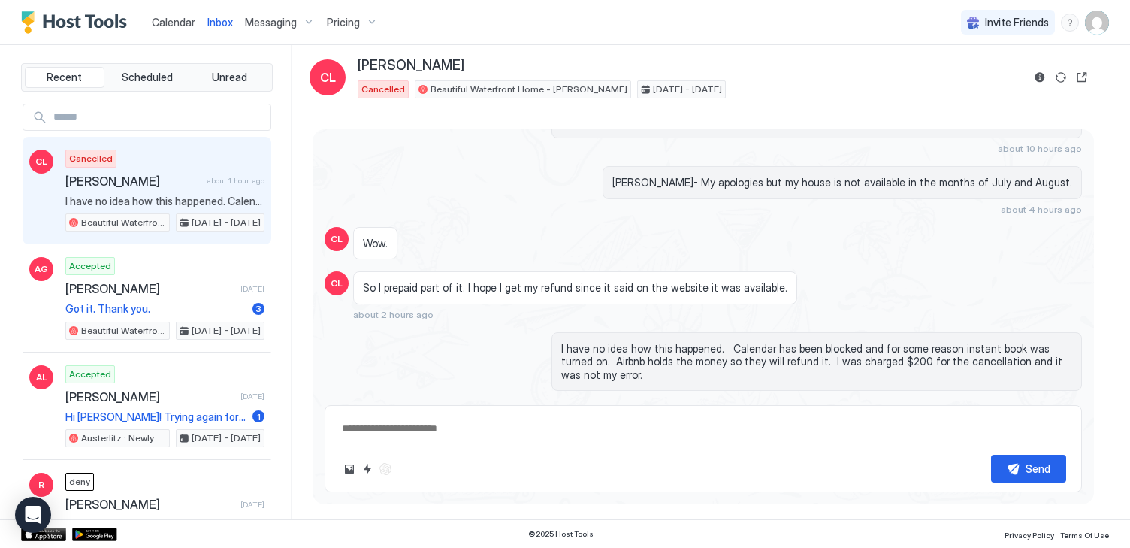
click at [262, 20] on span "Messaging" at bounding box center [271, 23] width 52 height 14
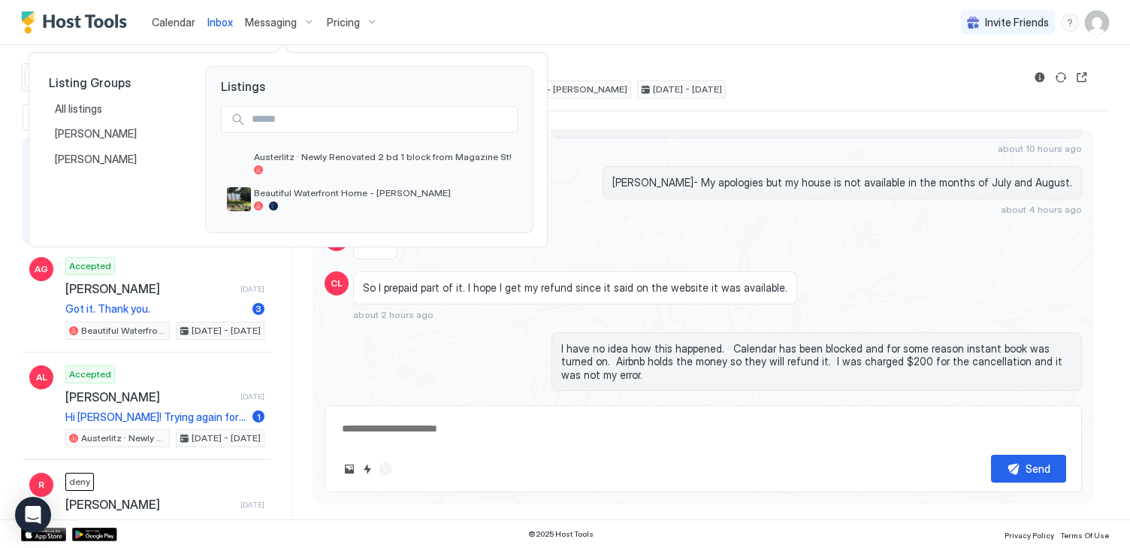
click at [354, 18] on div at bounding box center [565, 274] width 1130 height 548
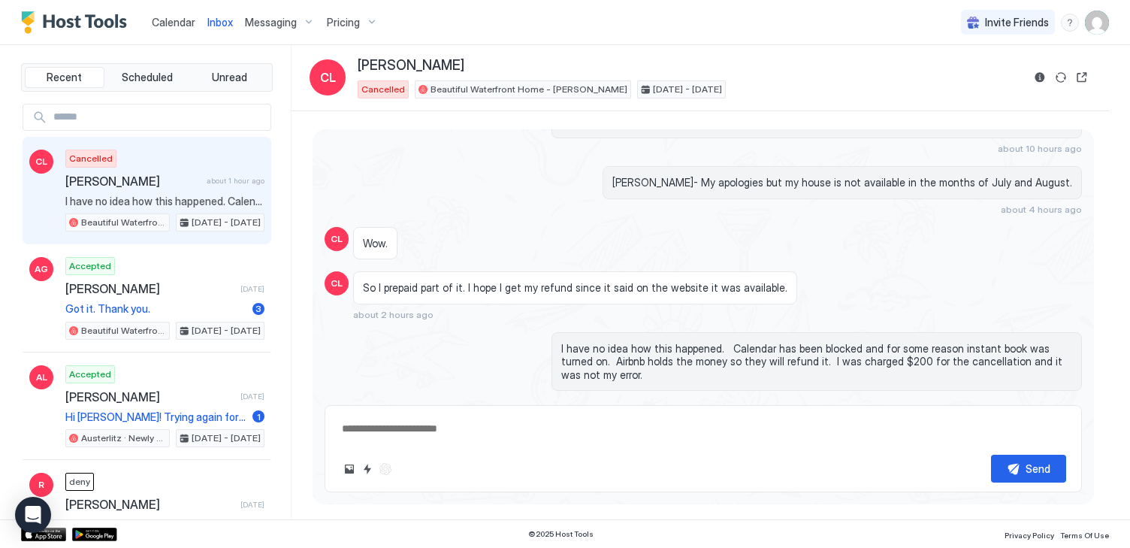
click at [354, 18] on span "Pricing" at bounding box center [343, 23] width 33 height 14
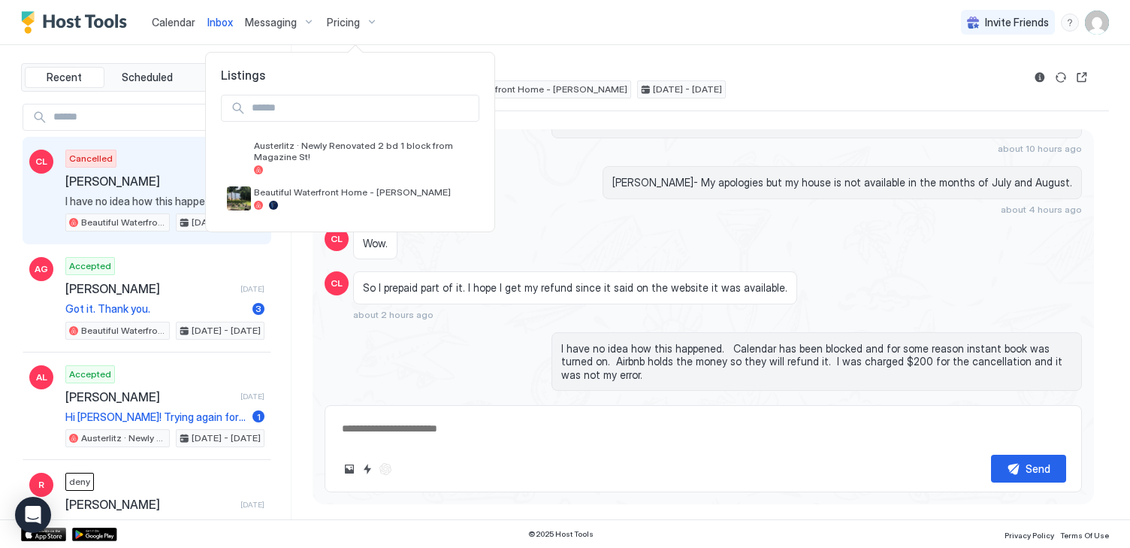
click at [783, 86] on div at bounding box center [565, 274] width 1130 height 548
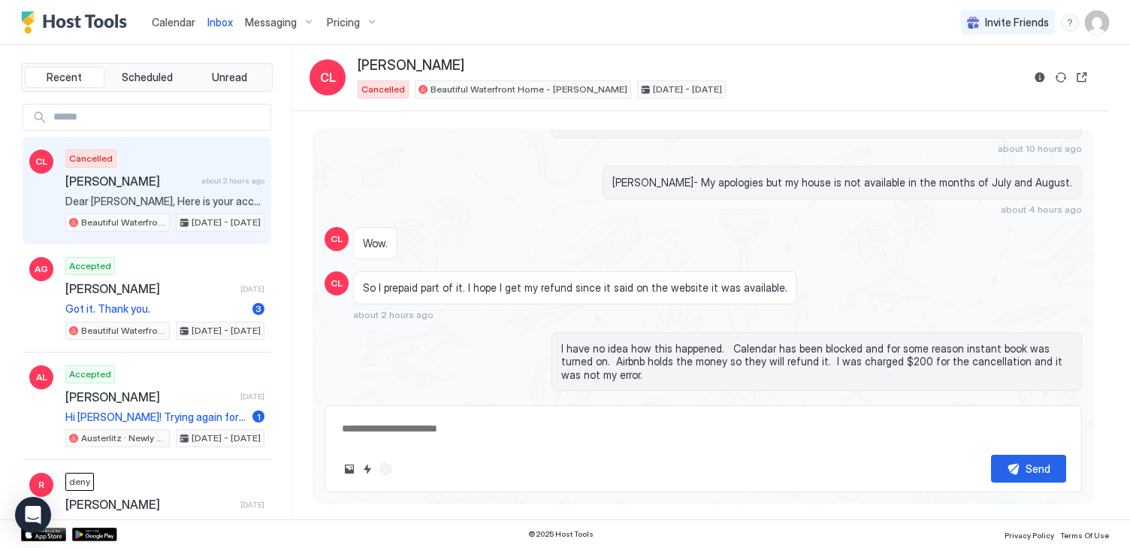
type textarea "*"
click at [168, 19] on span "Calendar" at bounding box center [174, 22] width 44 height 13
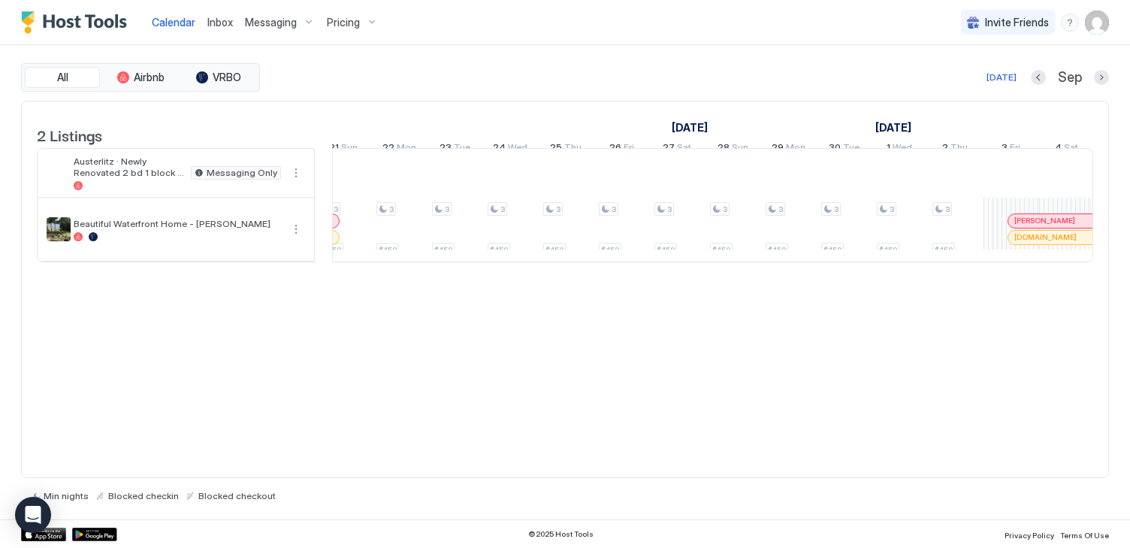
scroll to position [0, 1454]
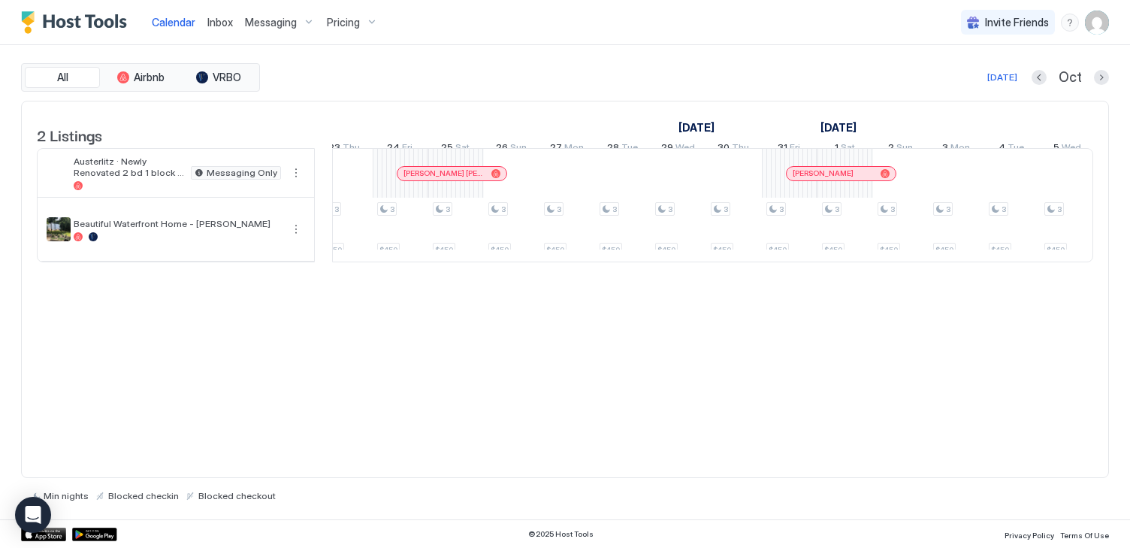
click at [896, 364] on div "2 Listings September 2025 October 2025 November 2025 16 Tue 17 Wed 18 Thu 19 Fr…" at bounding box center [565, 290] width 1088 height 378
click at [175, 21] on span "Calendar" at bounding box center [174, 22] width 44 height 13
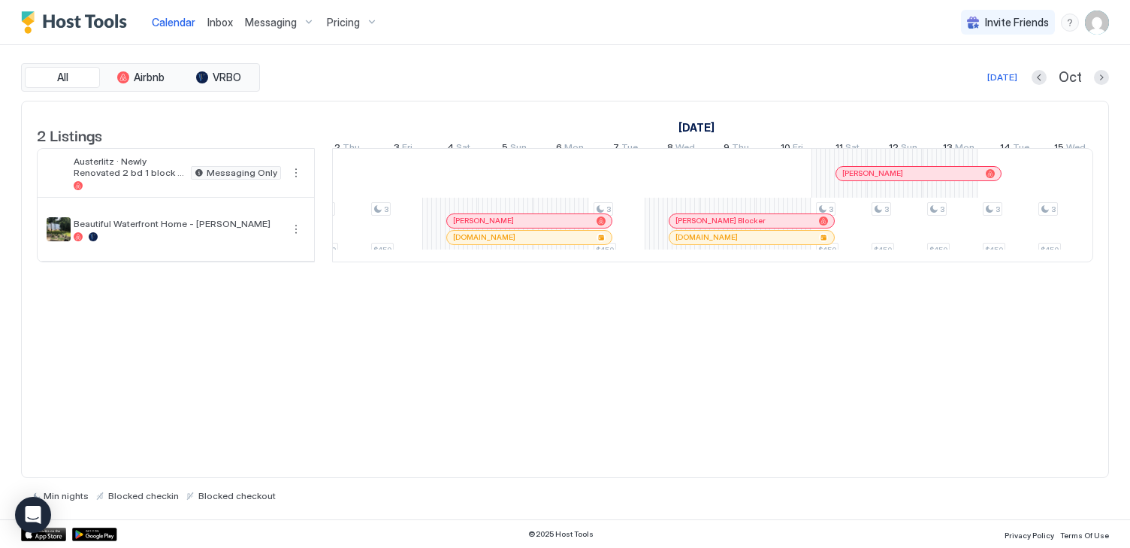
scroll to position [0, 839]
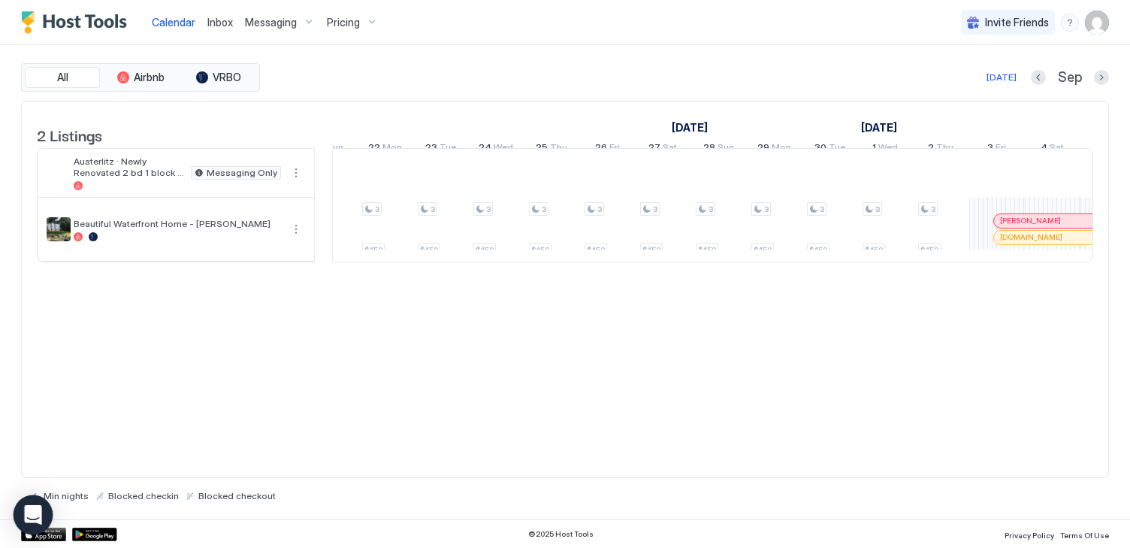
click at [33, 517] on icon "Open Intercom Messenger" at bounding box center [32, 515] width 17 height 20
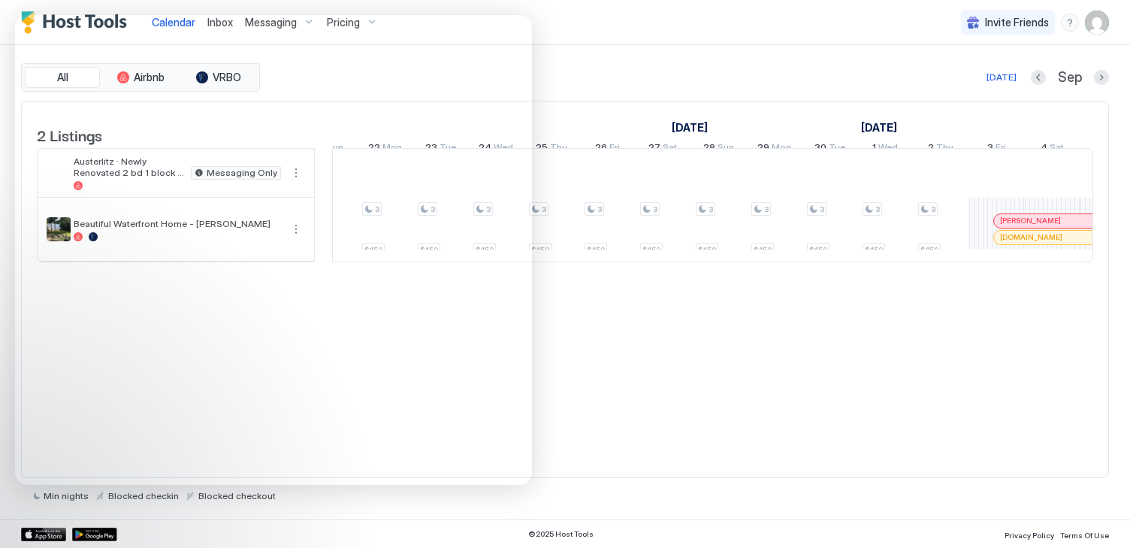
click at [702, 384] on div "2 Listings September 2025 October 2025 November 2025 16 Tue 17 Wed 18 Thu 19 Fr…" at bounding box center [565, 290] width 1088 height 378
click at [600, 398] on div "2 Listings September 2025 October 2025 November 2025 16 Tue 17 Wed 18 Thu 19 Fr…" at bounding box center [565, 290] width 1088 height 378
click at [606, 392] on div "2 Listings September 2025 October 2025 November 2025 16 Tue 17 Wed 18 Thu 19 Fr…" at bounding box center [565, 290] width 1088 height 378
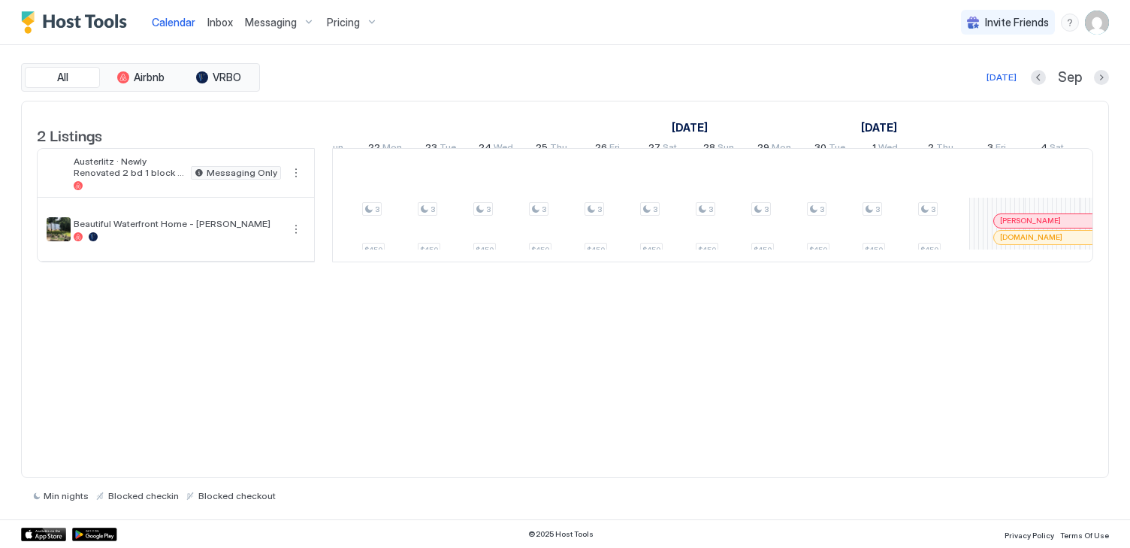
click at [56, 23] on img "Host Tools Logo" at bounding box center [77, 22] width 113 height 23
click at [74, 10] on div "Calendar Inbox Messaging Pricing" at bounding box center [202, 22] width 363 height 44
click at [71, 22] on img "Host Tools Logo" at bounding box center [77, 22] width 113 height 23
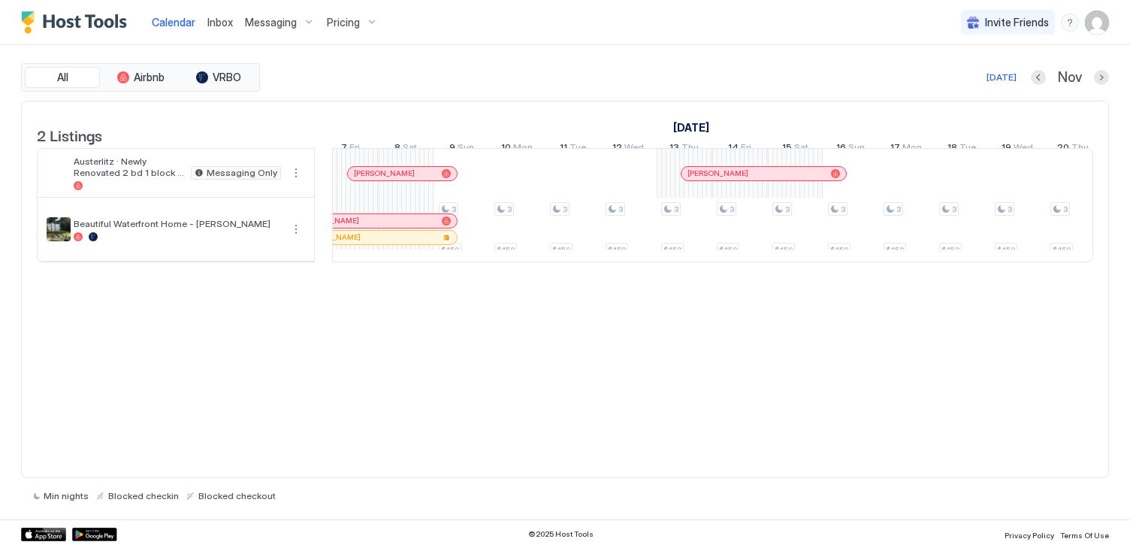
scroll to position [0, 1852]
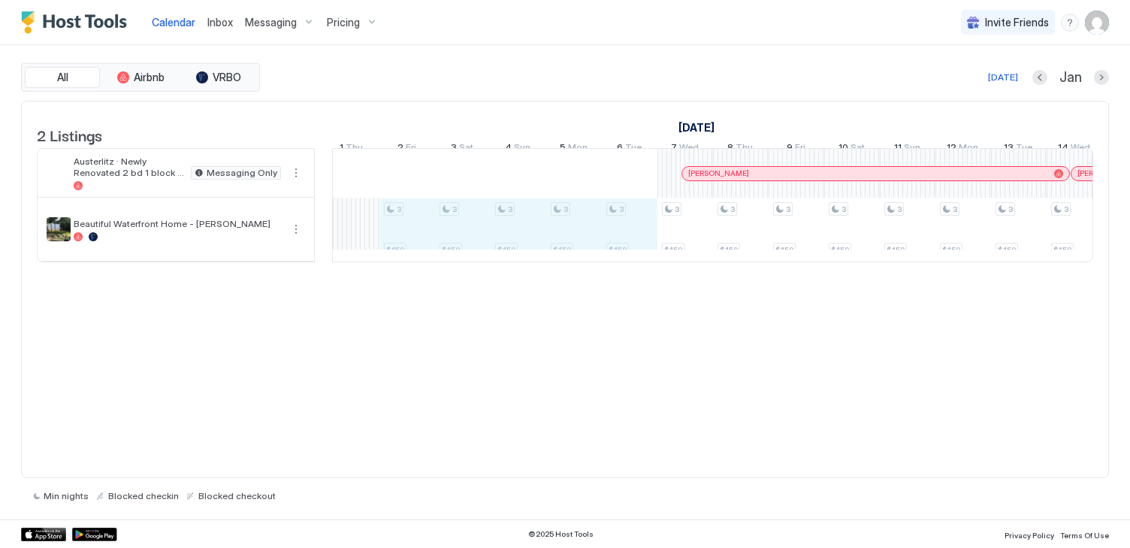
drag, startPoint x: 404, startPoint y: 249, endPoint x: 652, endPoint y: 241, distance: 248.8
click at [652, 242] on div "3 $450 3 $450 3 $450 3 $450 3 $450 3 $450 3 $450 3 $450 3 $450 3 $450 3 $450 3 …" at bounding box center [323, 205] width 3003 height 113
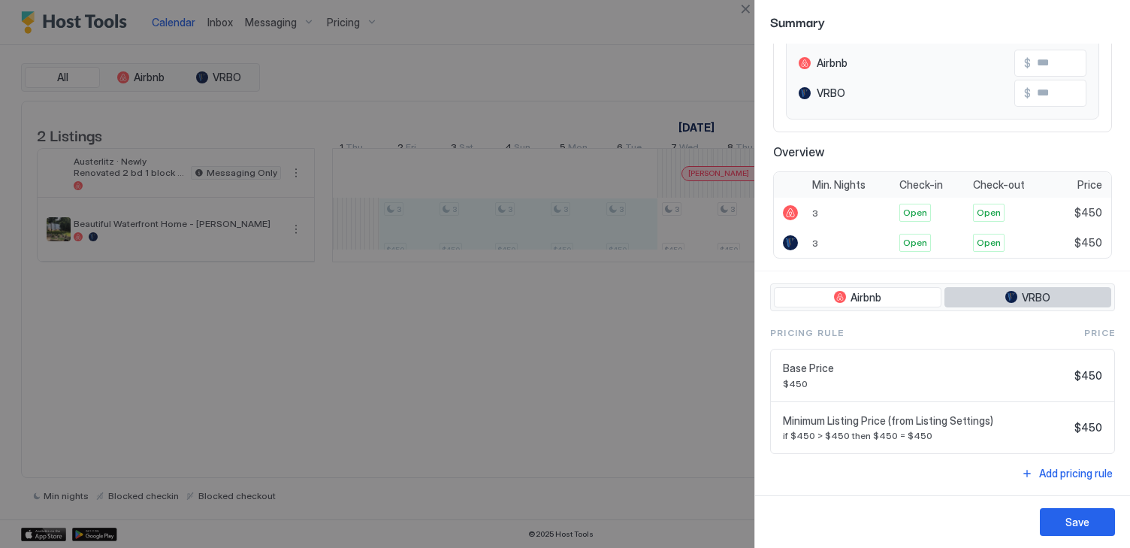
click at [1046, 298] on span "VRBO" at bounding box center [1036, 298] width 29 height 14
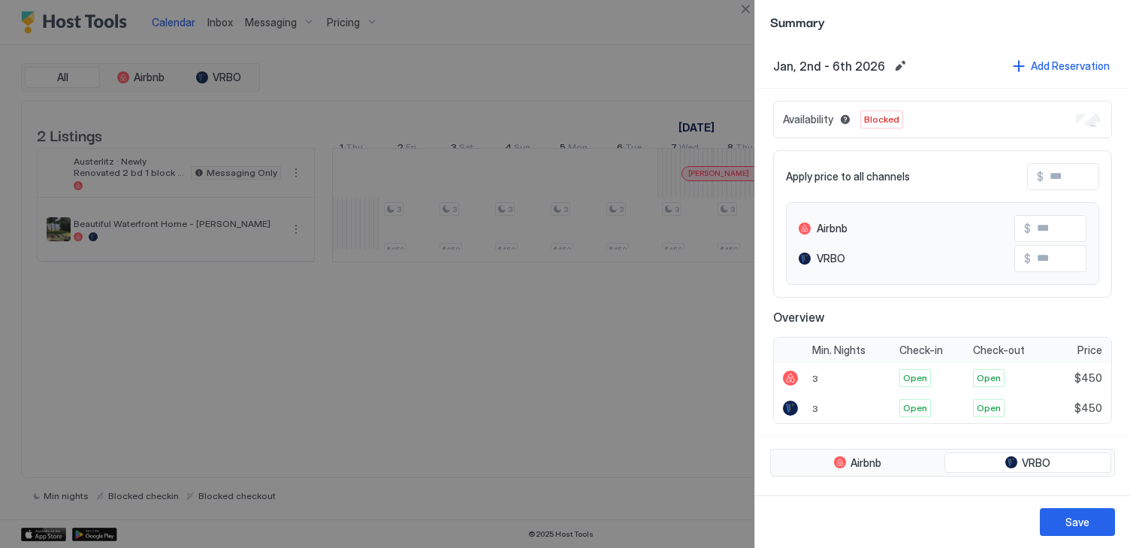
click at [1074, 119] on div "Availability Blocked" at bounding box center [942, 120] width 339 height 38
click at [1022, 118] on div "Availability Available" at bounding box center [942, 120] width 339 height 38
click at [575, 433] on div at bounding box center [565, 274] width 1130 height 548
click at [891, 64] on button "Edit date range" at bounding box center [900, 66] width 18 height 18
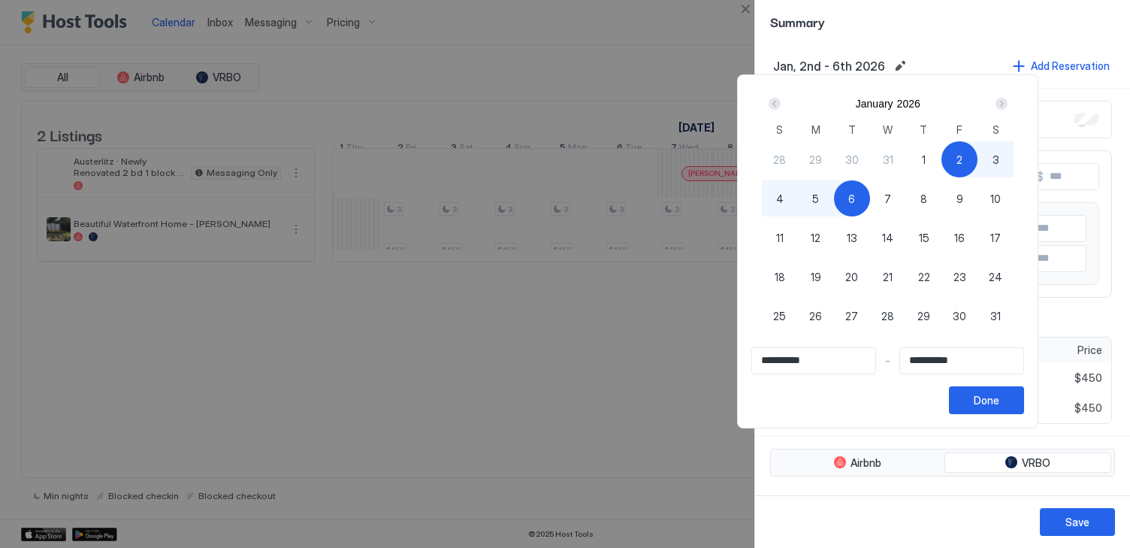
click at [992, 313] on div "31" at bounding box center [996, 316] width 36 height 36
type input "**********"
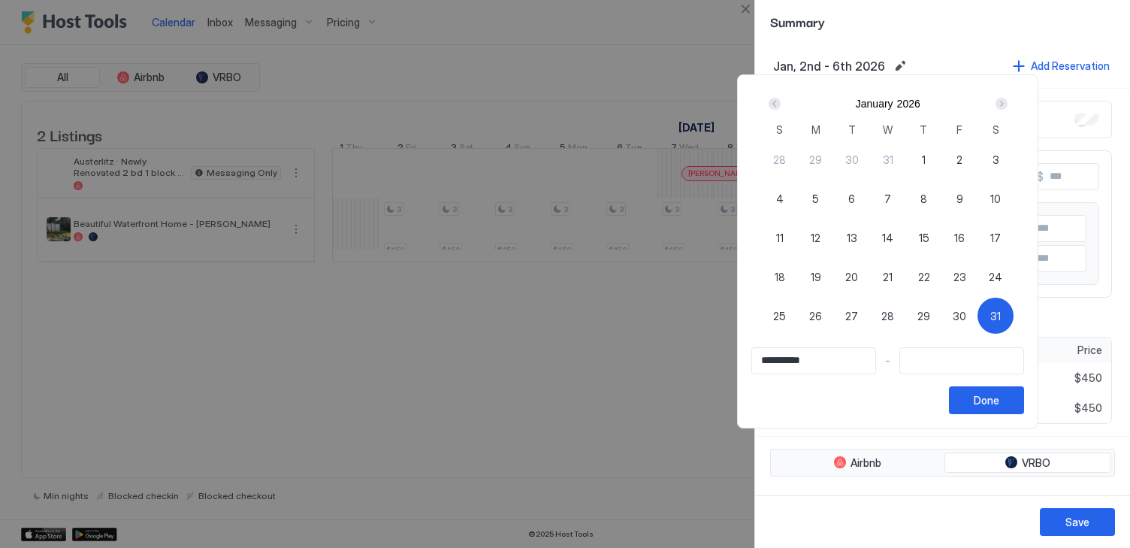
click at [926, 156] on span "1" at bounding box center [924, 160] width 4 height 16
type input "**********"
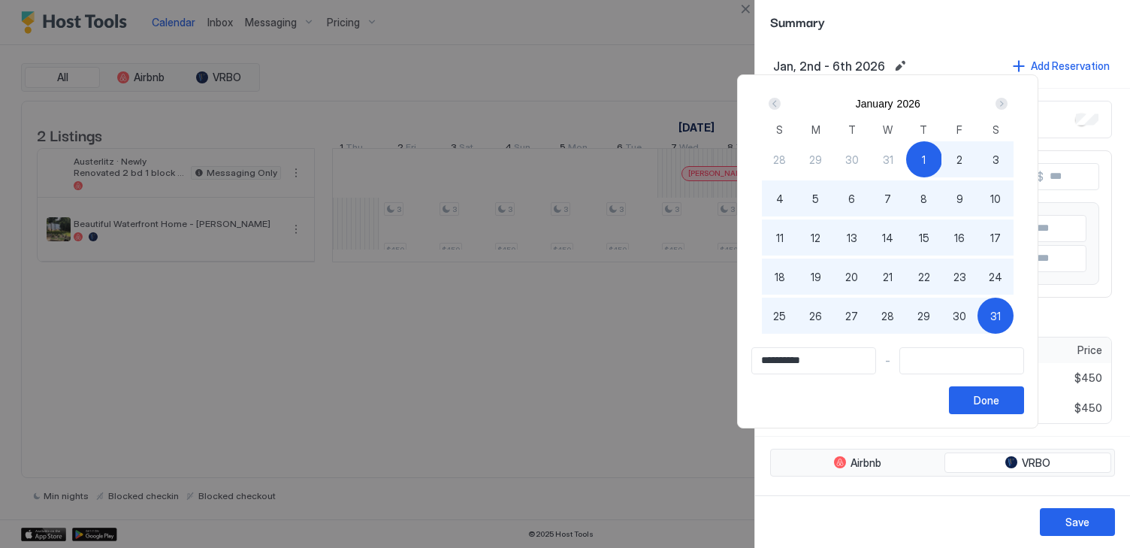
click at [997, 317] on span "31" at bounding box center [995, 316] width 11 height 16
type input "**********"
click at [963, 161] on span "2" at bounding box center [960, 160] width 6 height 16
type input "**********"
click at [1005, 412] on button "Done" at bounding box center [986, 400] width 75 height 28
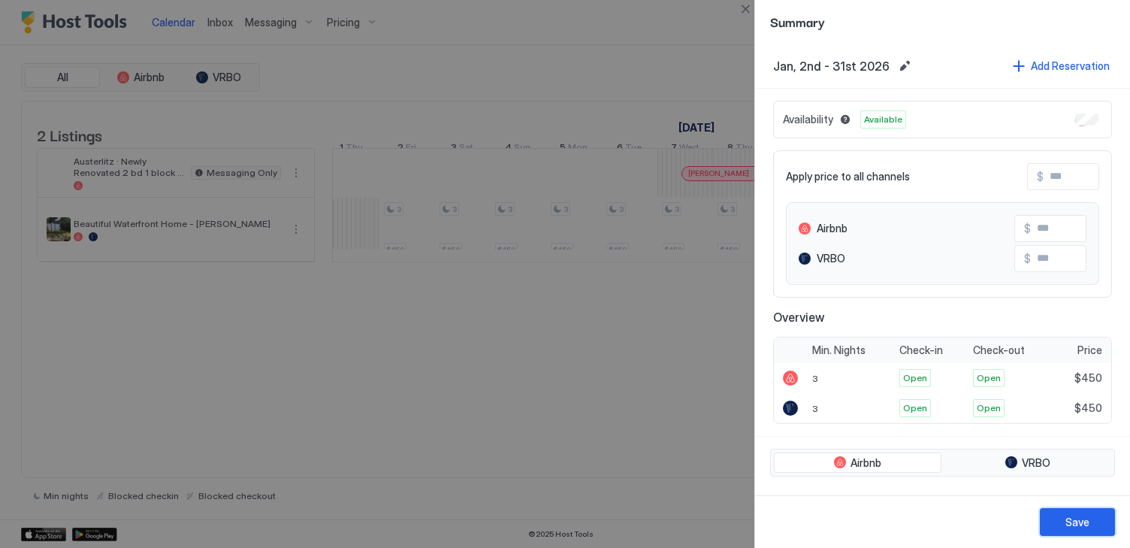
click at [1079, 522] on div "Save" at bounding box center [1078, 522] width 24 height 16
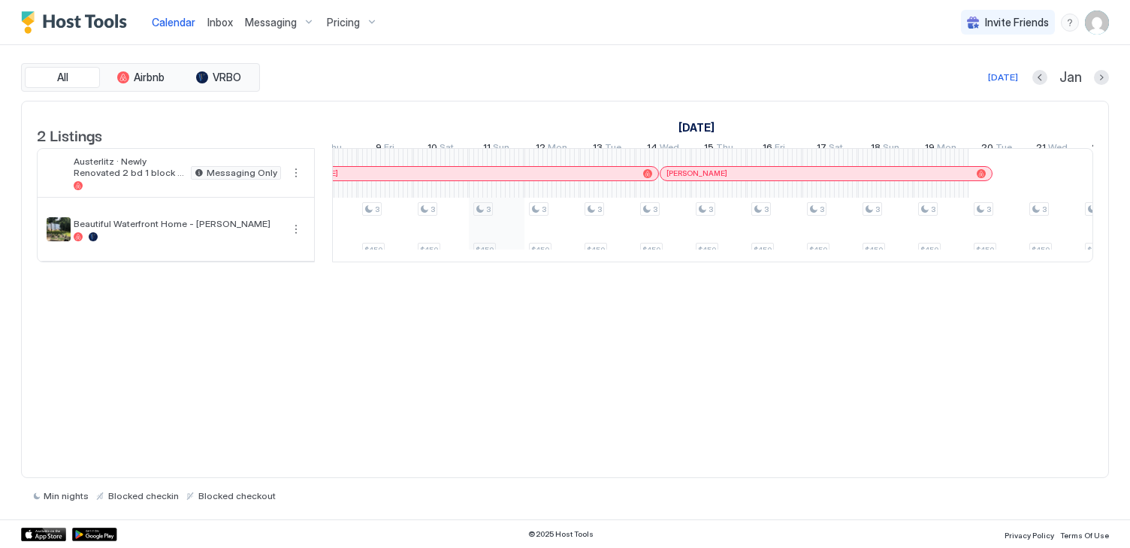
scroll to position [0, 1955]
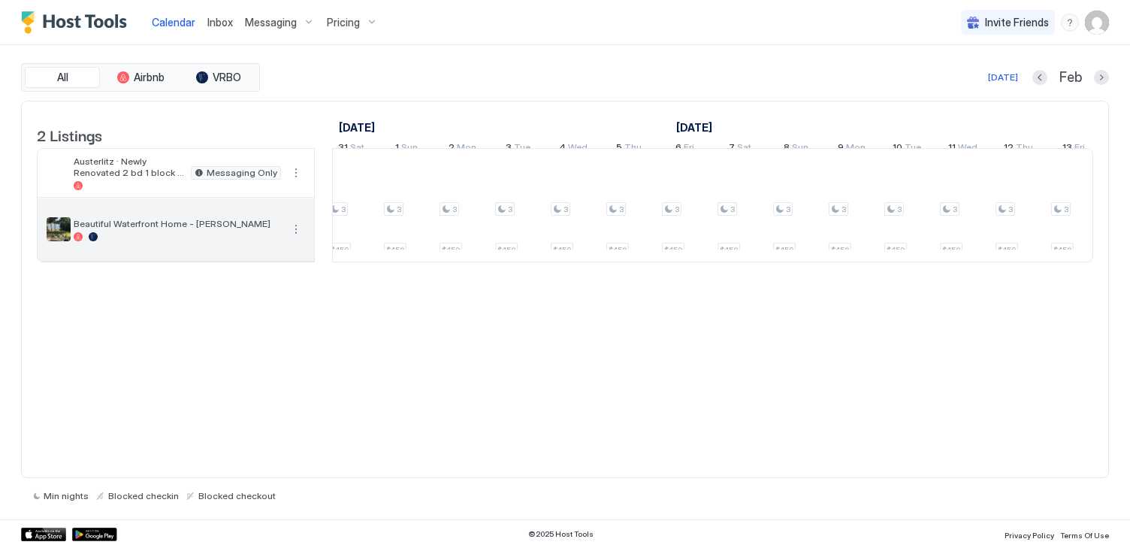
click at [148, 241] on div at bounding box center [177, 236] width 207 height 9
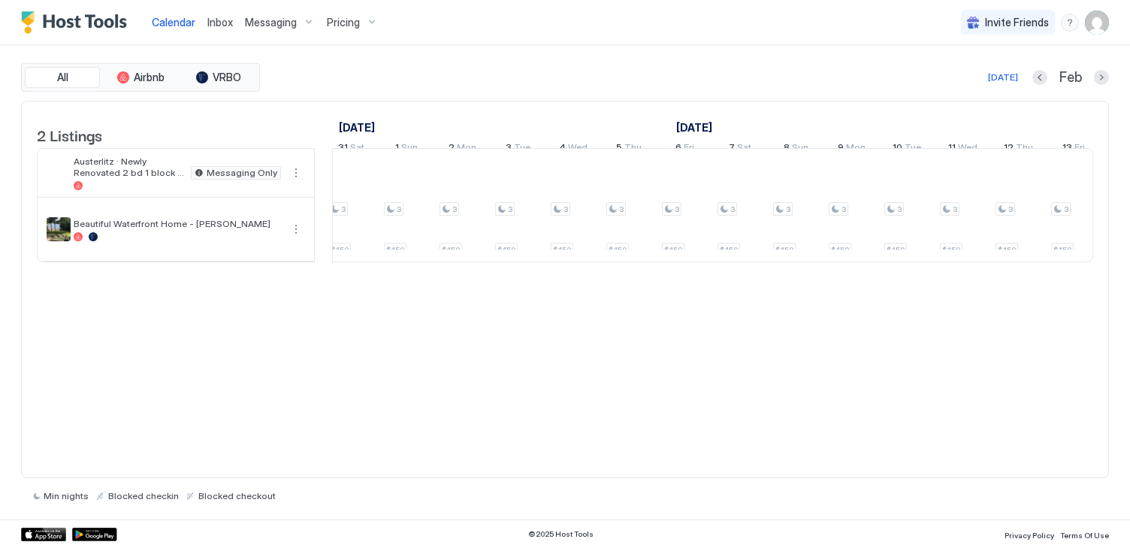
click at [1100, 21] on img "User profile" at bounding box center [1097, 23] width 24 height 24
click at [1035, 83] on div "Settings" at bounding box center [1013, 84] width 191 height 26
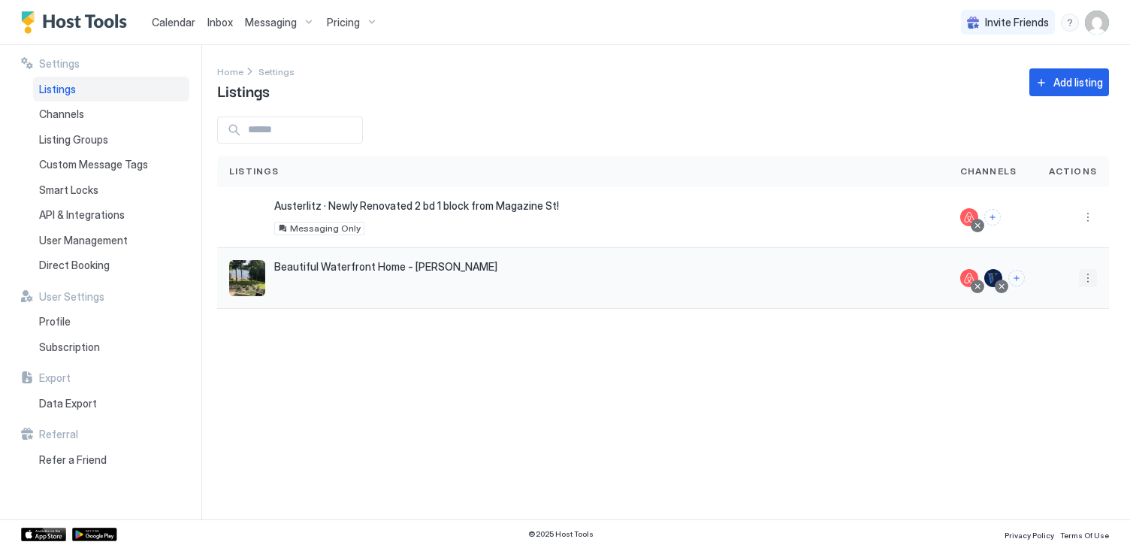
click at [1086, 272] on button "More options" at bounding box center [1088, 278] width 18 height 18
click at [1054, 345] on span "Listing Settings" at bounding box center [1053, 347] width 67 height 11
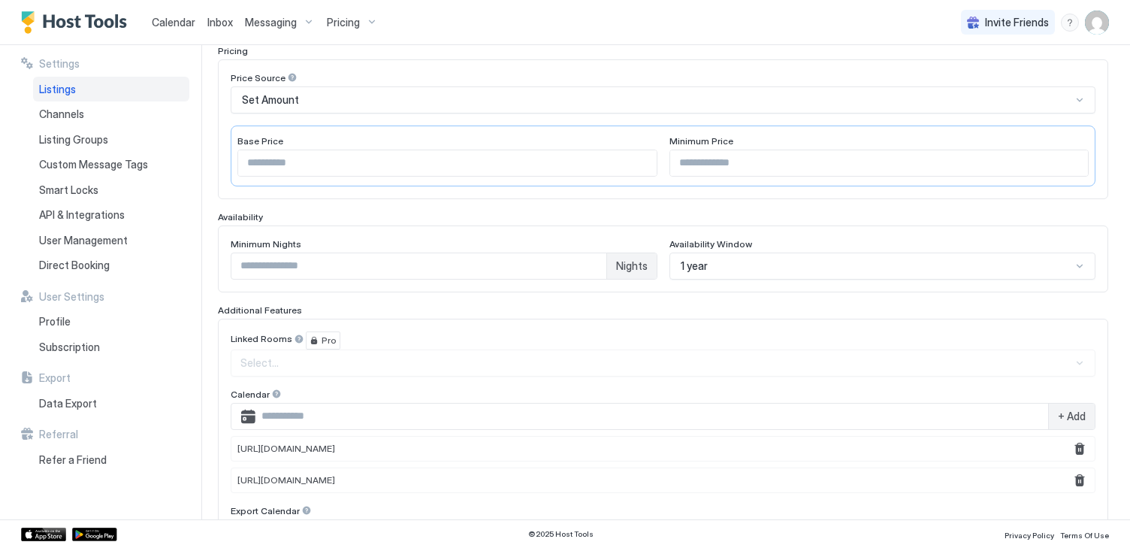
scroll to position [286, 0]
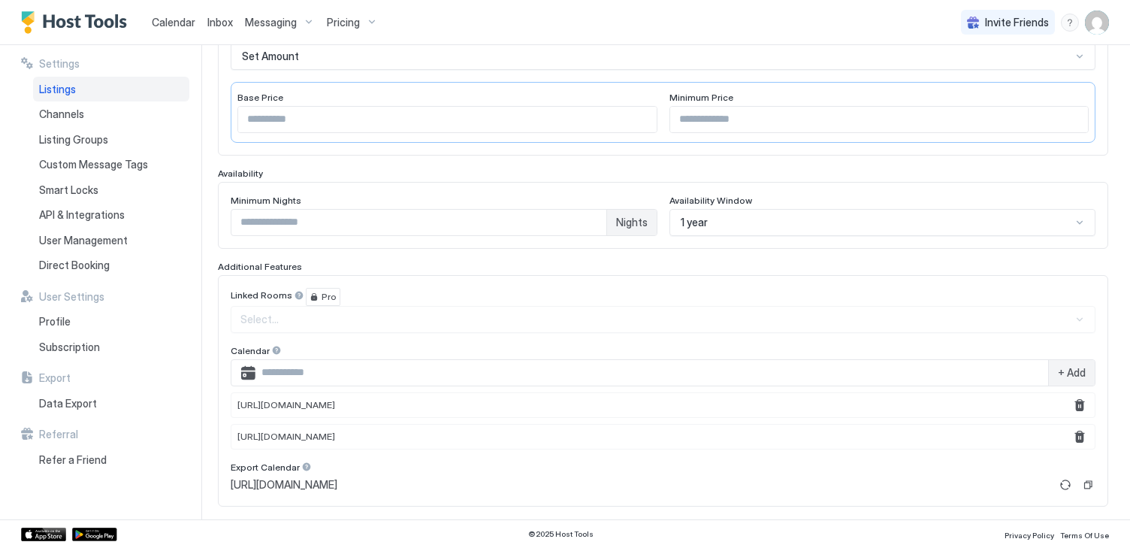
click at [926, 236] on div "1 year" at bounding box center [883, 222] width 427 height 27
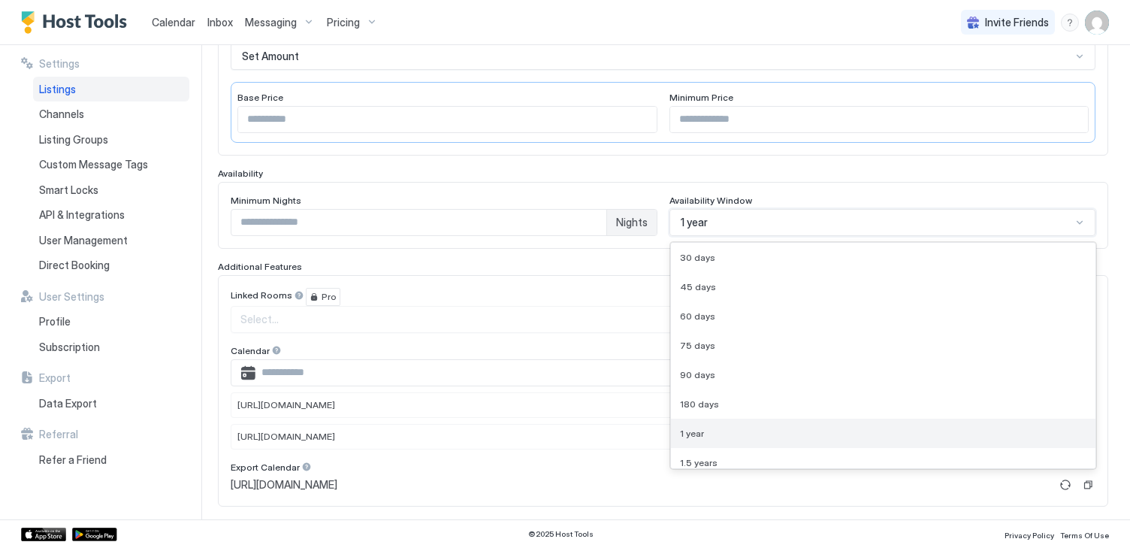
click at [840, 431] on div "1 year" at bounding box center [883, 433] width 407 height 11
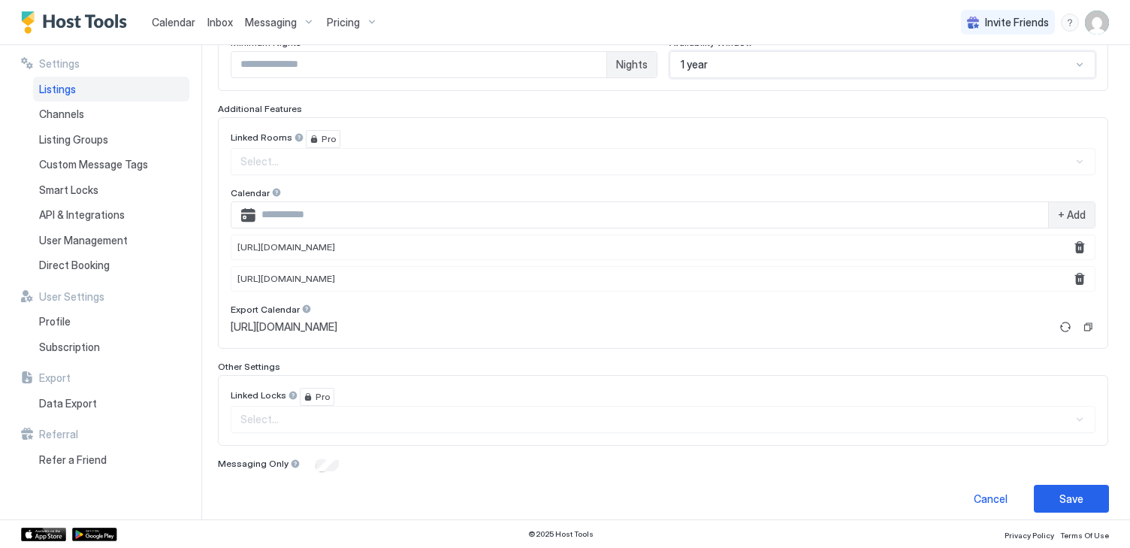
scroll to position [455, 0]
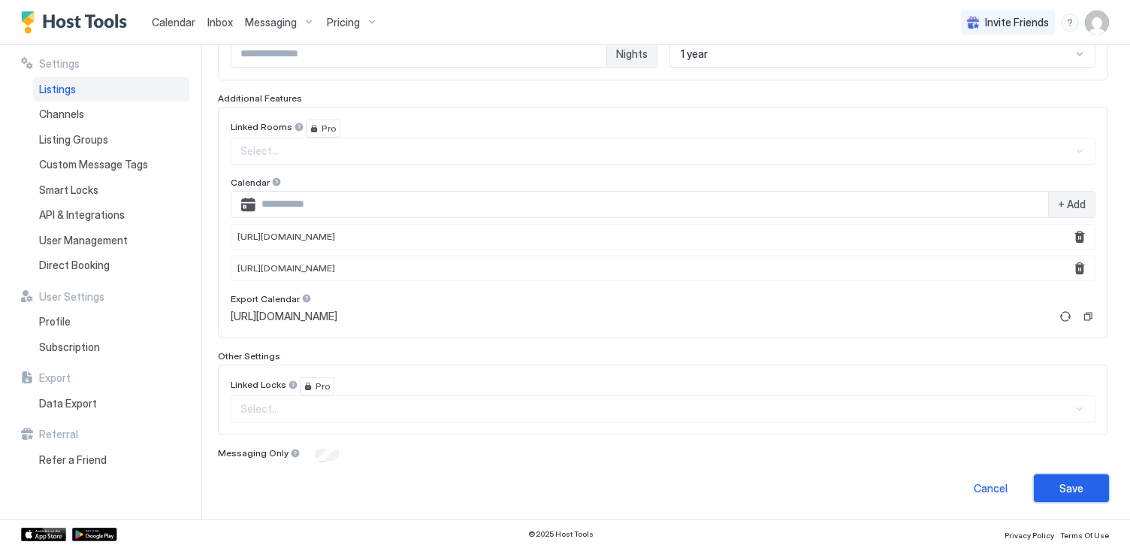
click at [1075, 488] on div "Save" at bounding box center [1072, 488] width 24 height 16
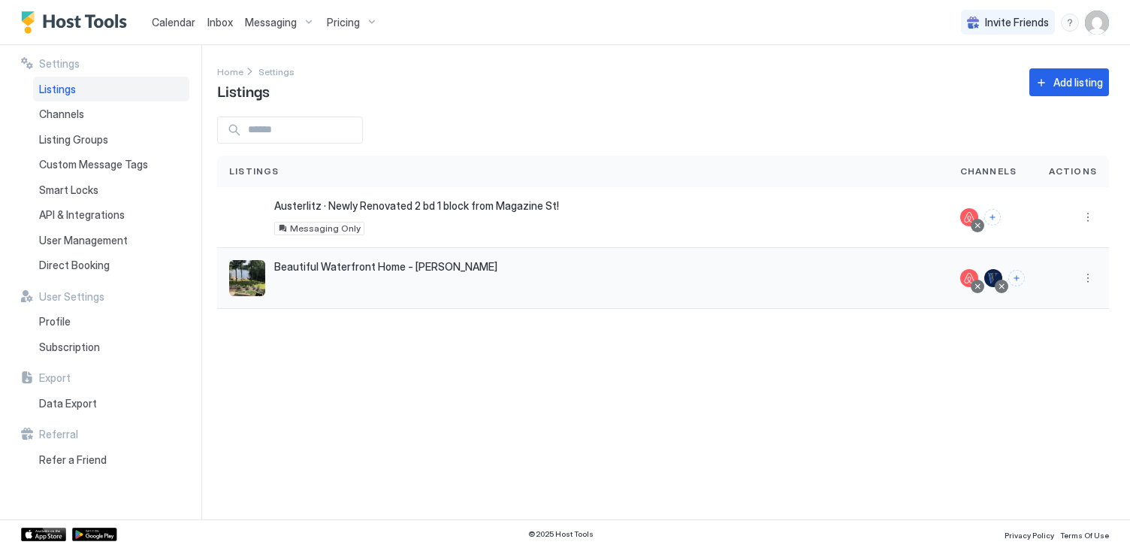
click at [560, 278] on div "Beautiful Waterfront Home - Mousam Lake 863 Goose Pond Road, Shapleigh, ME 0407…" at bounding box center [582, 278] width 707 height 36
click at [244, 280] on img "listing image" at bounding box center [247, 278] width 36 height 36
click at [318, 278] on div "Beautiful Waterfront Home - Mousam Lake 863 Goose Pond Road, Shapleigh, ME 0407…" at bounding box center [582, 278] width 707 height 36
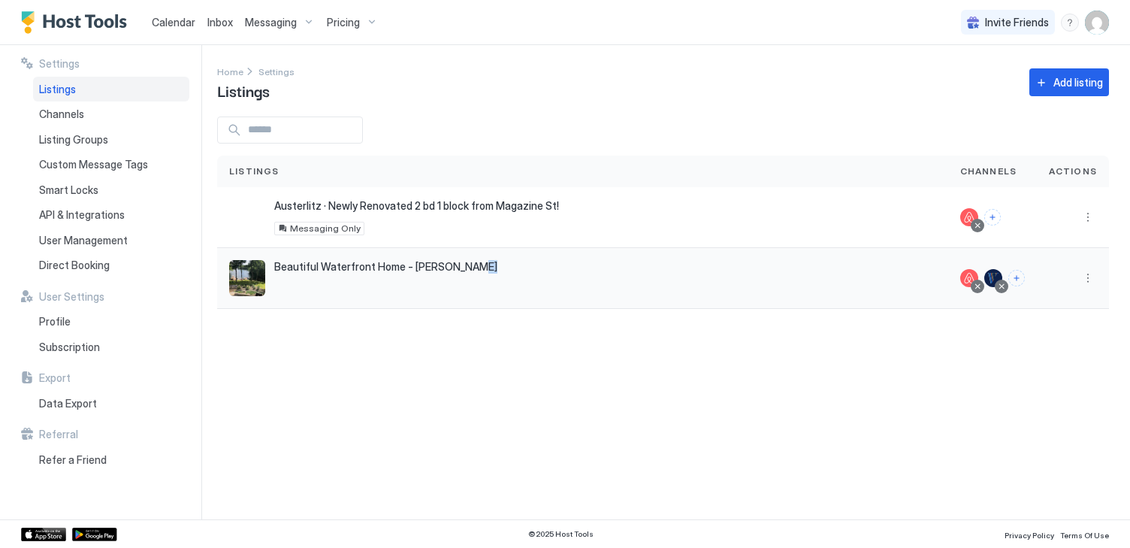
click at [318, 278] on div "Beautiful Waterfront Home - Mousam Lake 863 Goose Pond Road, Shapleigh, ME 0407…" at bounding box center [582, 278] width 707 height 36
click at [322, 298] on div "Beautiful Waterfront Home - Mousam Lake 863 Goose Pond Road, Shapleigh, ME 0407…" at bounding box center [582, 278] width 731 height 61
click at [512, 205] on span "Austerlitz · Newly Renovated 2 bd 1 block from Magazine St!" at bounding box center [416, 206] width 285 height 14
